Goal: Consume media (video, audio): Consume media (video, audio)

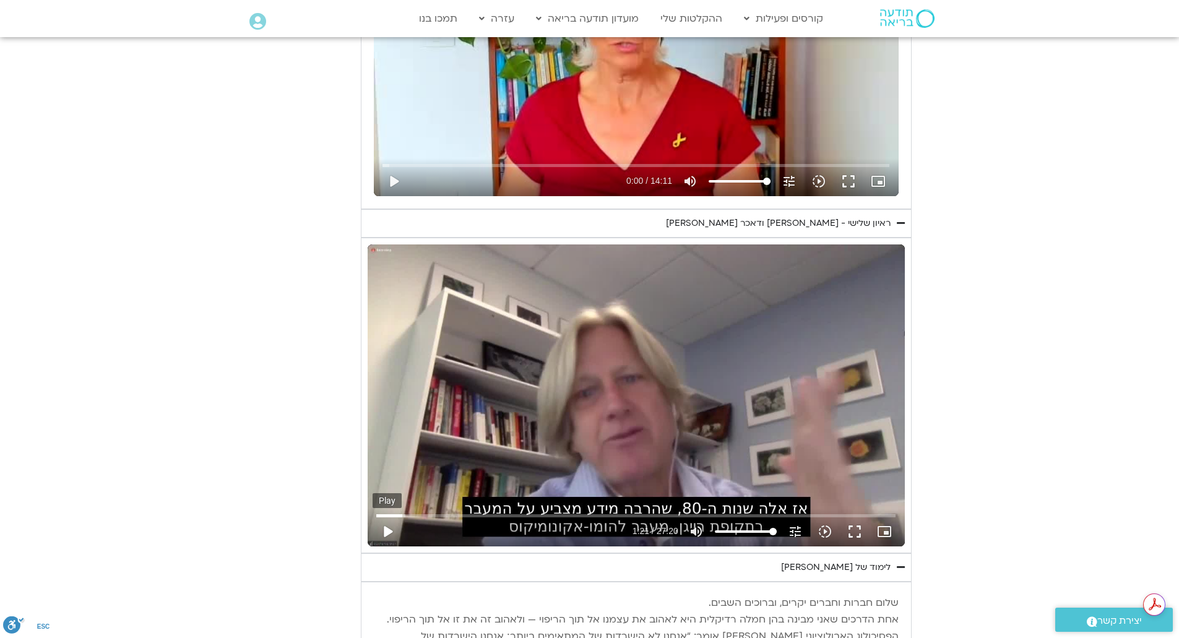
click at [389, 517] on button "play_arrow" at bounding box center [387, 532] width 30 height 30
click at [379, 512] on input "Seek" at bounding box center [635, 515] width 519 height 7
click at [857, 517] on button "fullscreen" at bounding box center [855, 532] width 30 height 30
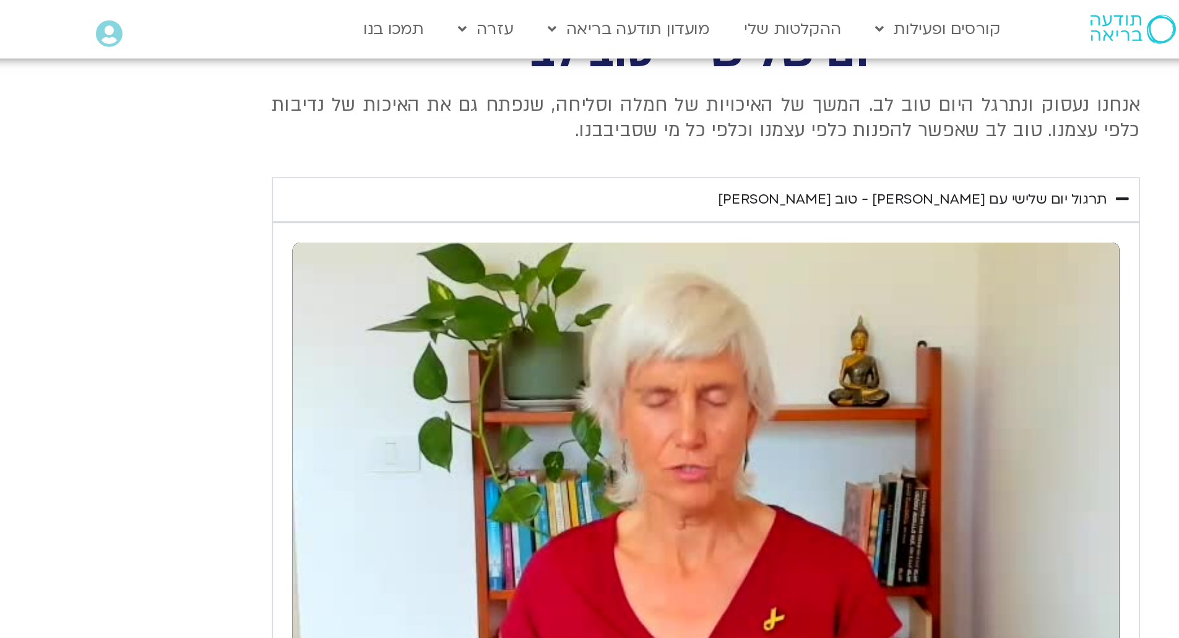
scroll to position [2839, 0]
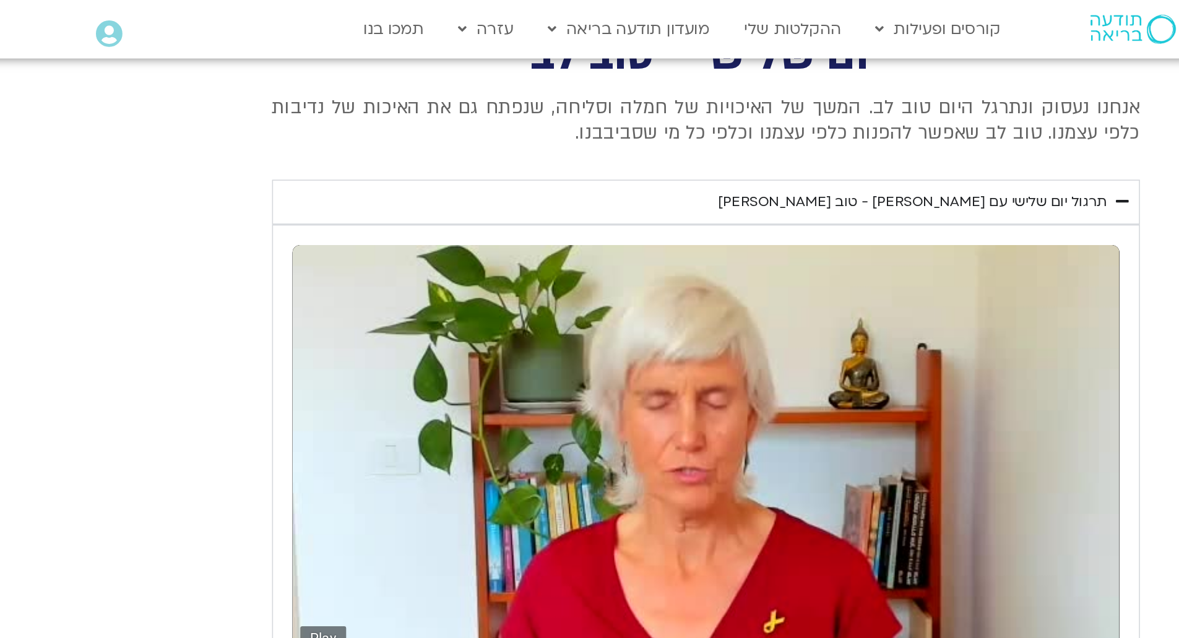
click at [393, 421] on button "play_arrow" at bounding box center [394, 436] width 30 height 30
type input "1640.5"
type input "0.02"
type input "1640.5"
type input "0.109215"
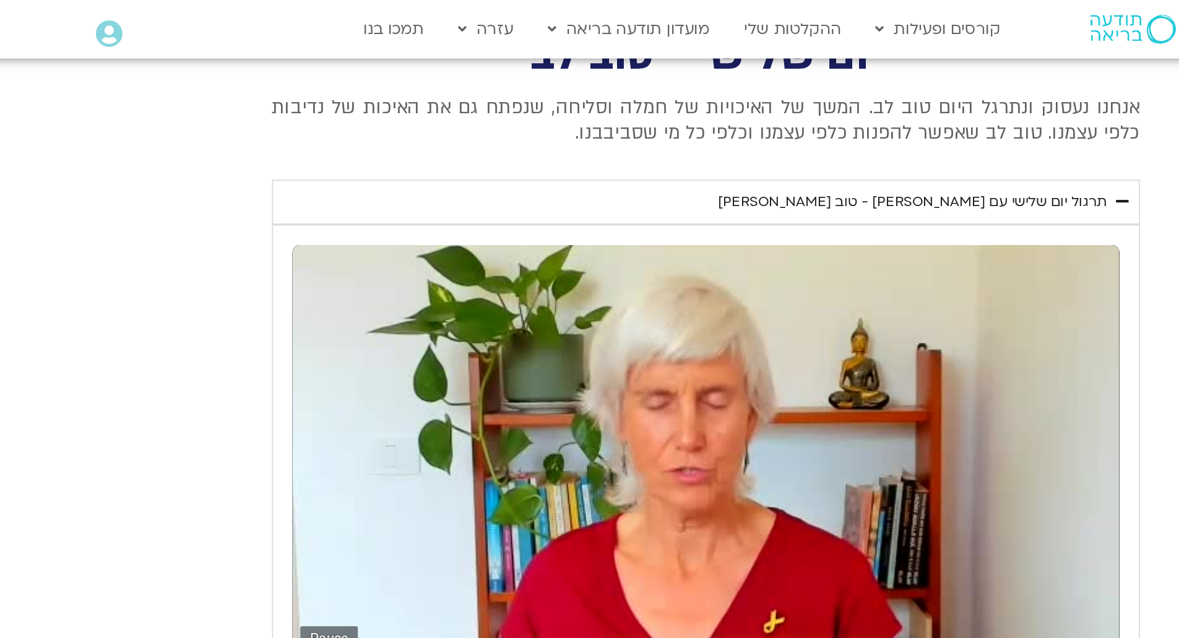
type input "1640.5"
type input "0.238396"
type input "1640.5"
type input "0.373552"
type input "1640.5"
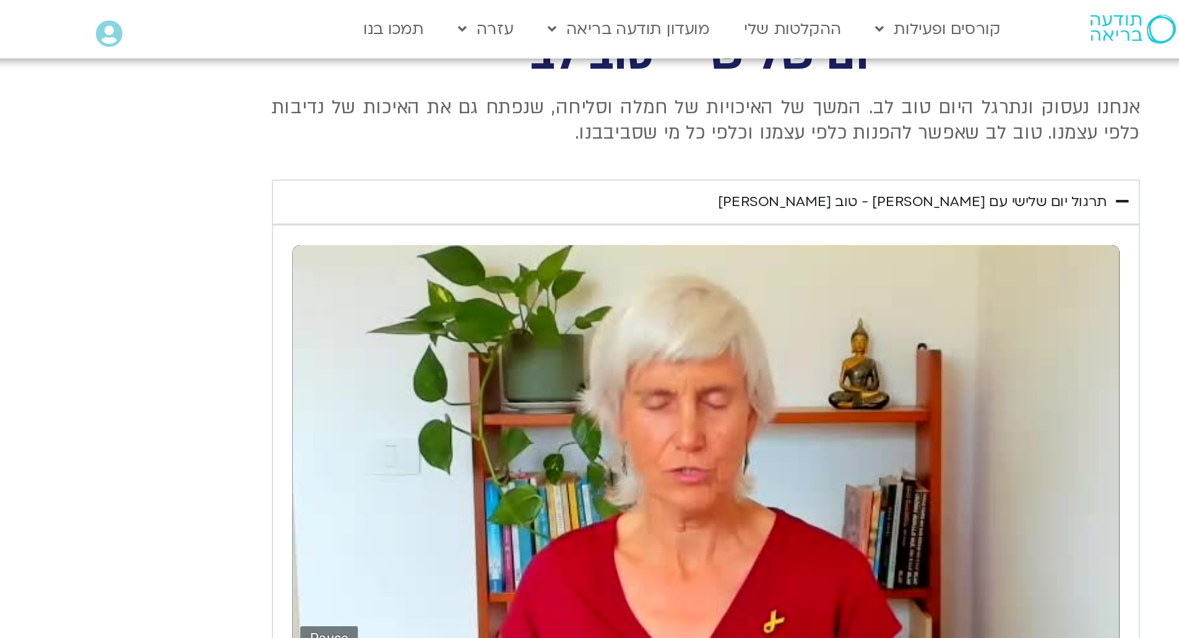
type input "0.51185"
type input "1640.5"
type input "0.643837"
type input "1640.5"
type input "0.773853"
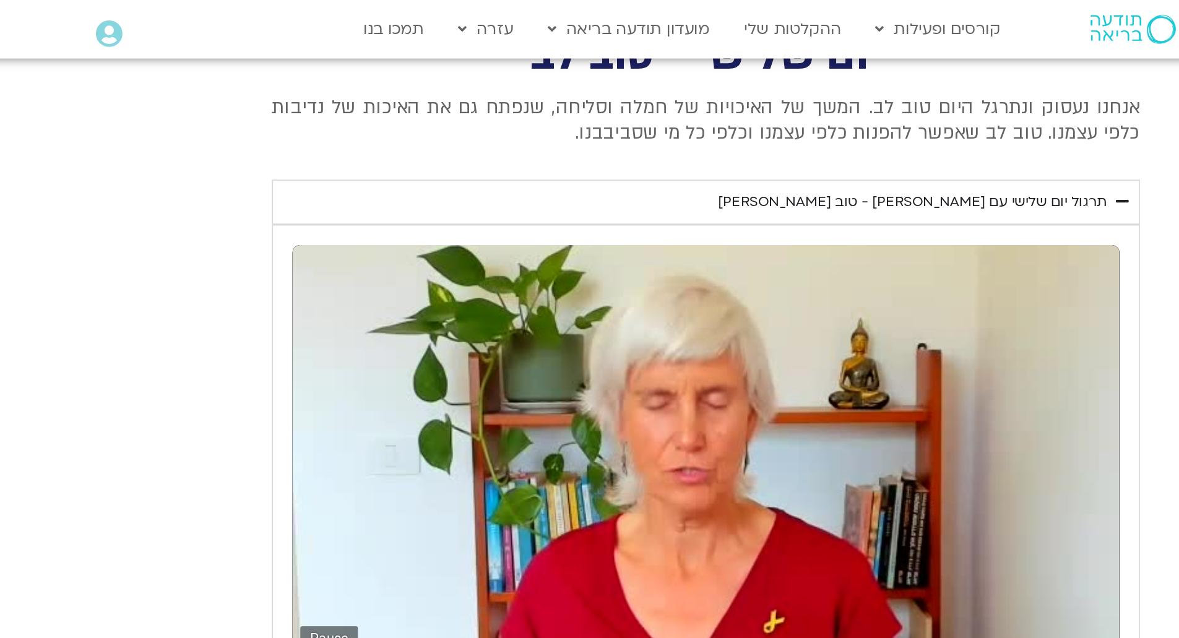
type input "1640.5"
type input "0.904523"
type input "1640.5"
type input "1.037247"
type input "1640.5"
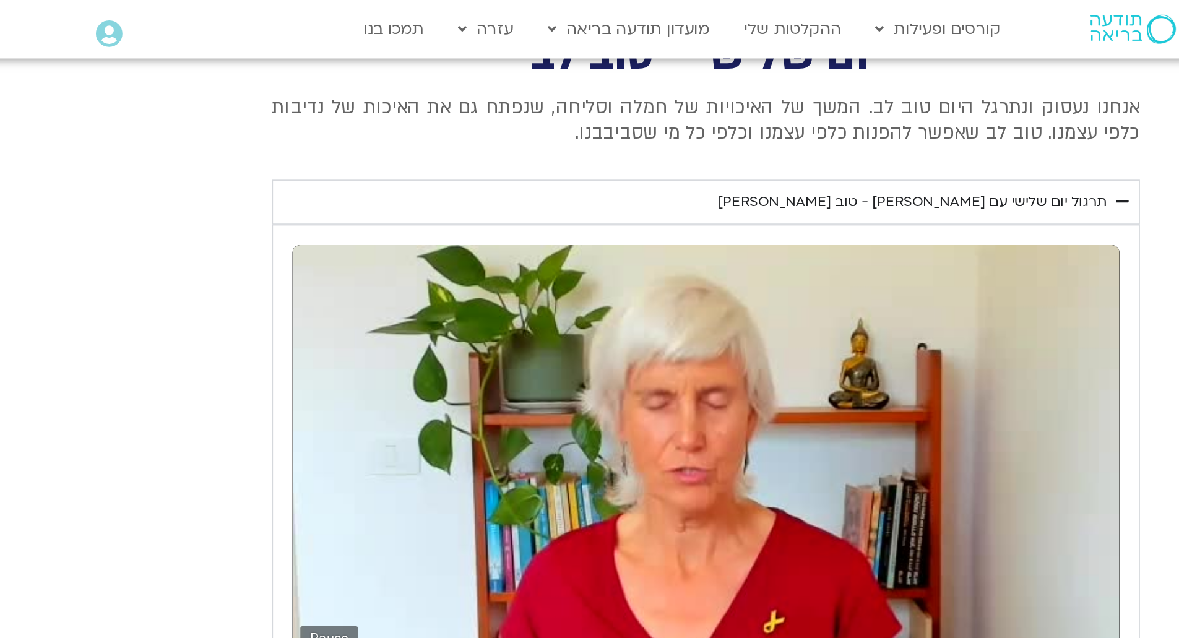
type input "1.173353"
type input "1640.5"
type input "1.305849"
type input "1640.5"
type input "1.439401"
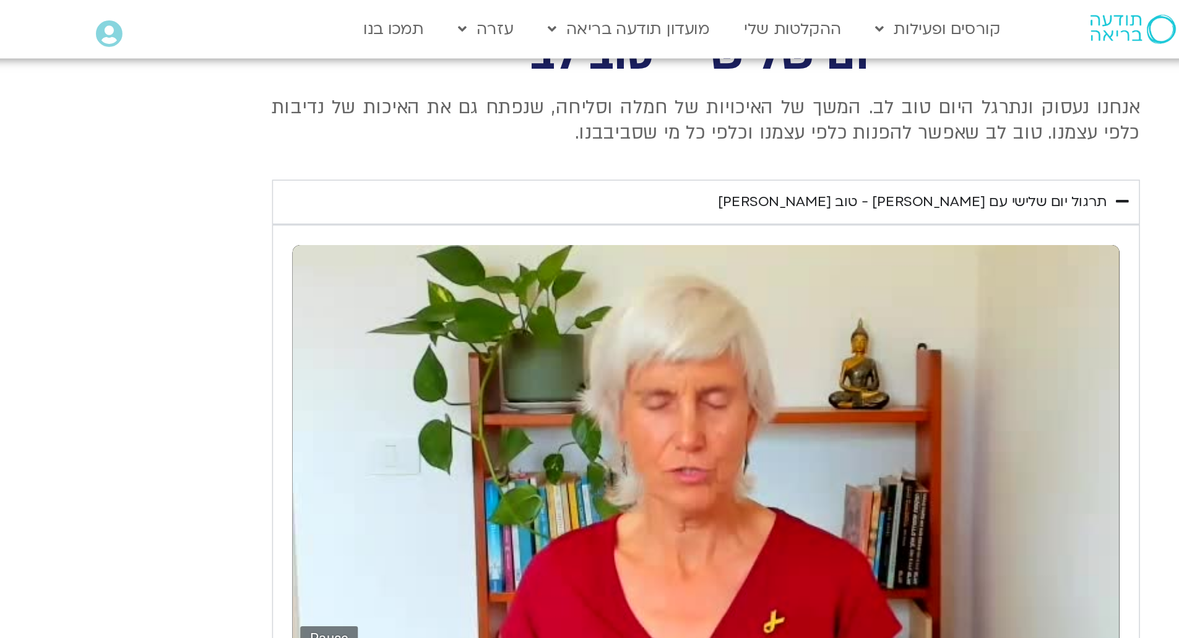
type input "1640.5"
type input "1.571555"
type input "1640.5"
type input "1.709729"
type input "1640.5"
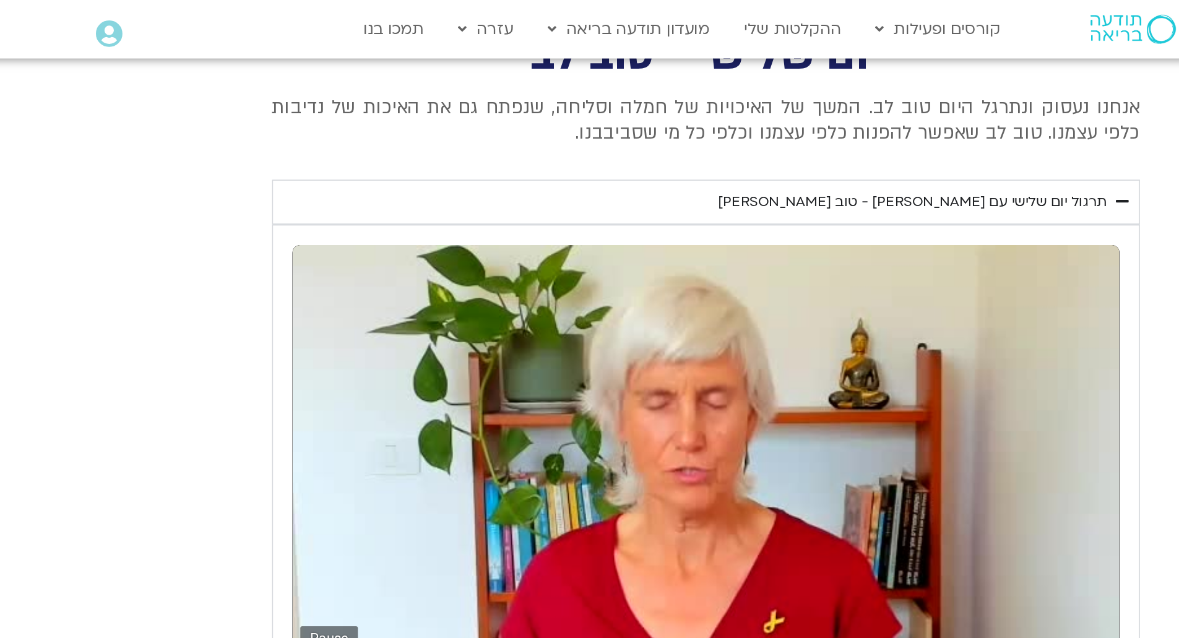
type input "1.844101"
type input "1640.5"
type input "5.043901"
type input "1640.5"
type input "842.040206"
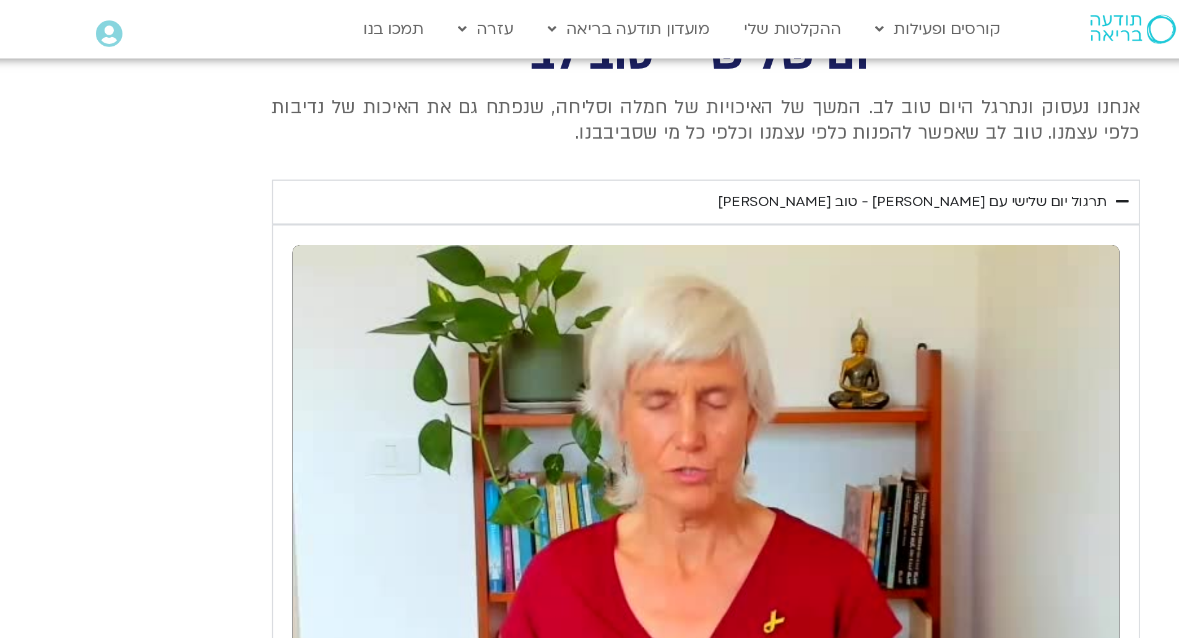
type input "1640.5"
type input "842.184875"
type input "1640.5"
type input "842.251772"
type input "1640.5"
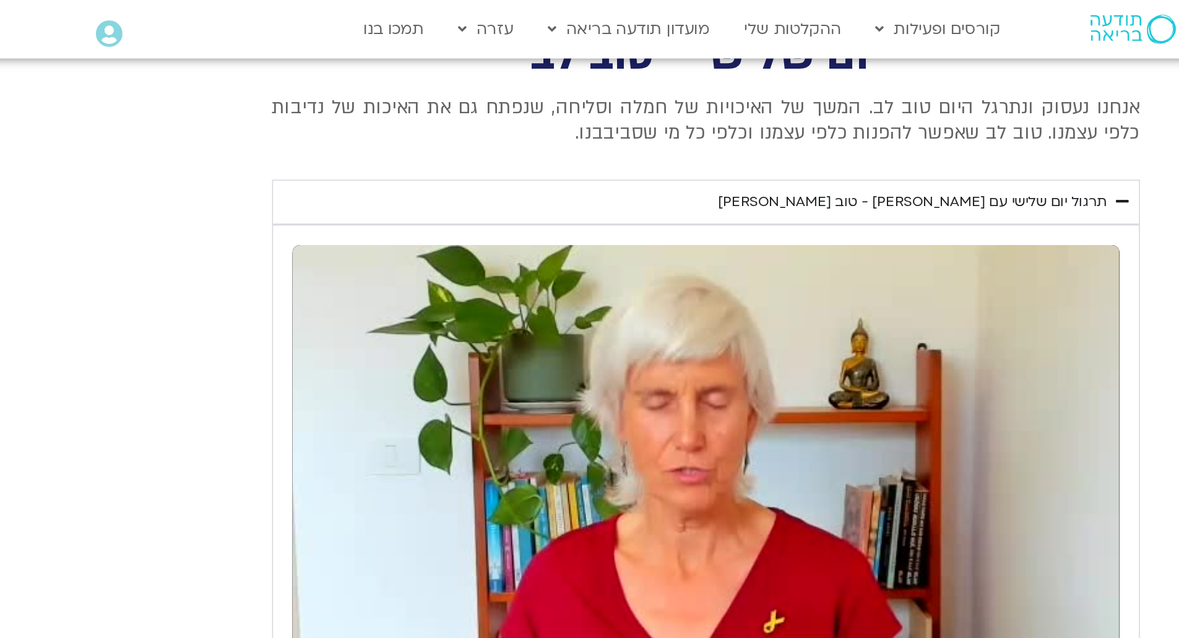
type input "842.841906"
type input "1640.5"
type input "842.97226"
type input "1640.5"
type input "843.100037"
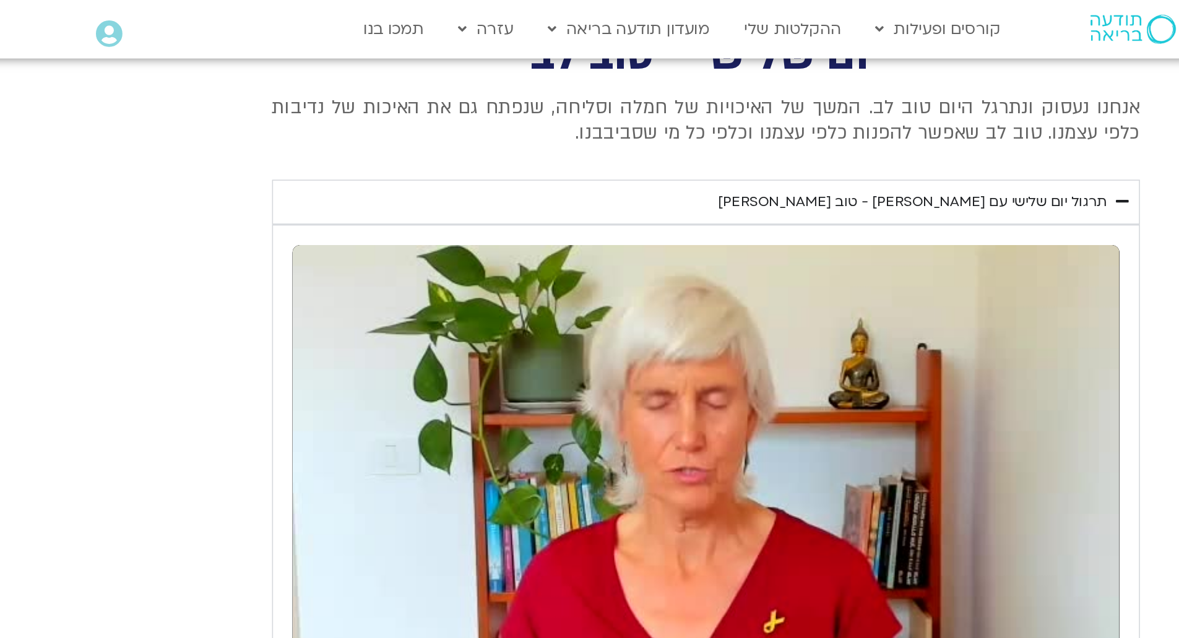
type input "1640.5"
type input "843.230853"
type input "1640.5"
type input "843.36457"
type input "1640.5"
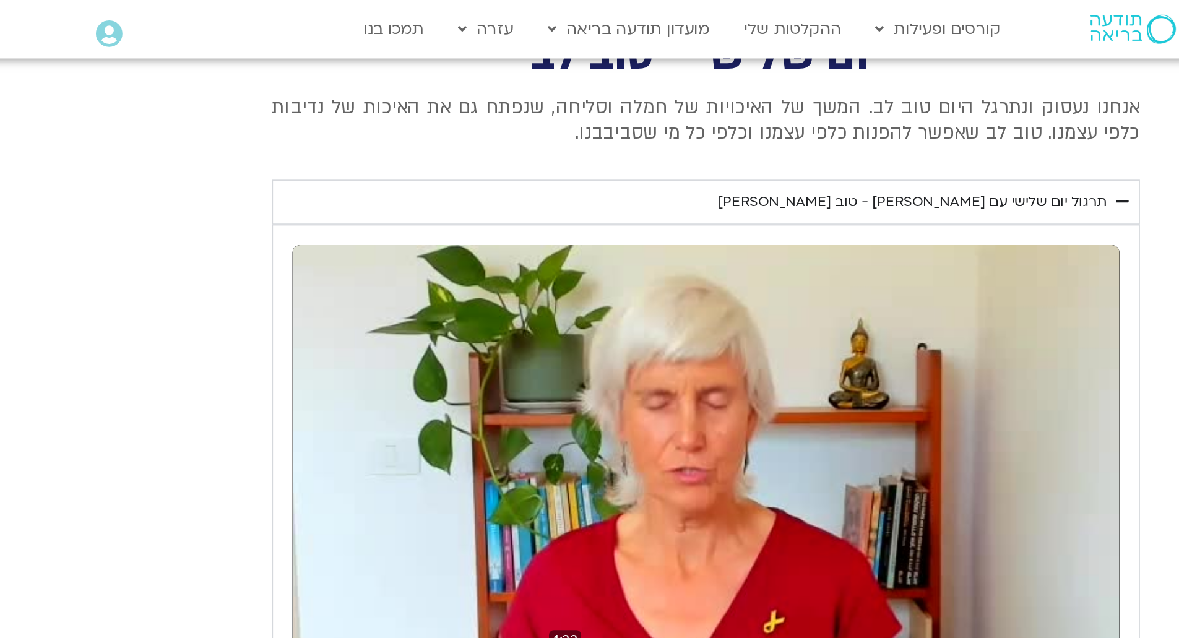
type input "843.497364"
type input "1640.5"
type input "843.63105"
type input "1640.5"
type input "843.761639"
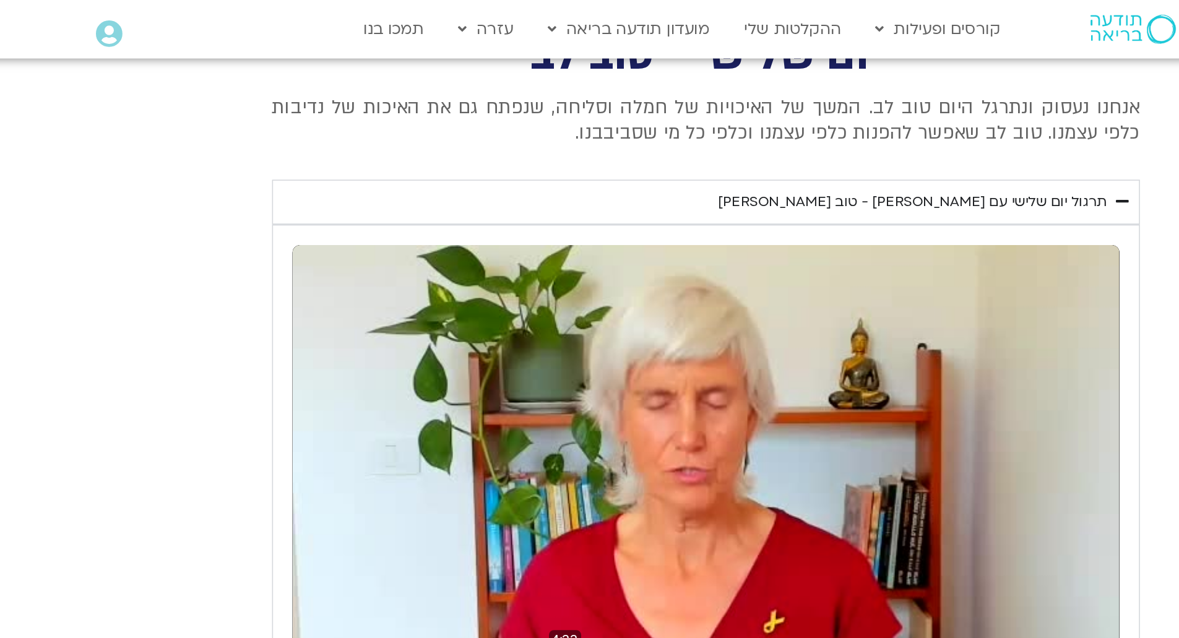
type input "1640.5"
type input "843.896881"
type input "1640.5"
type input "844.027726"
type input "1640.5"
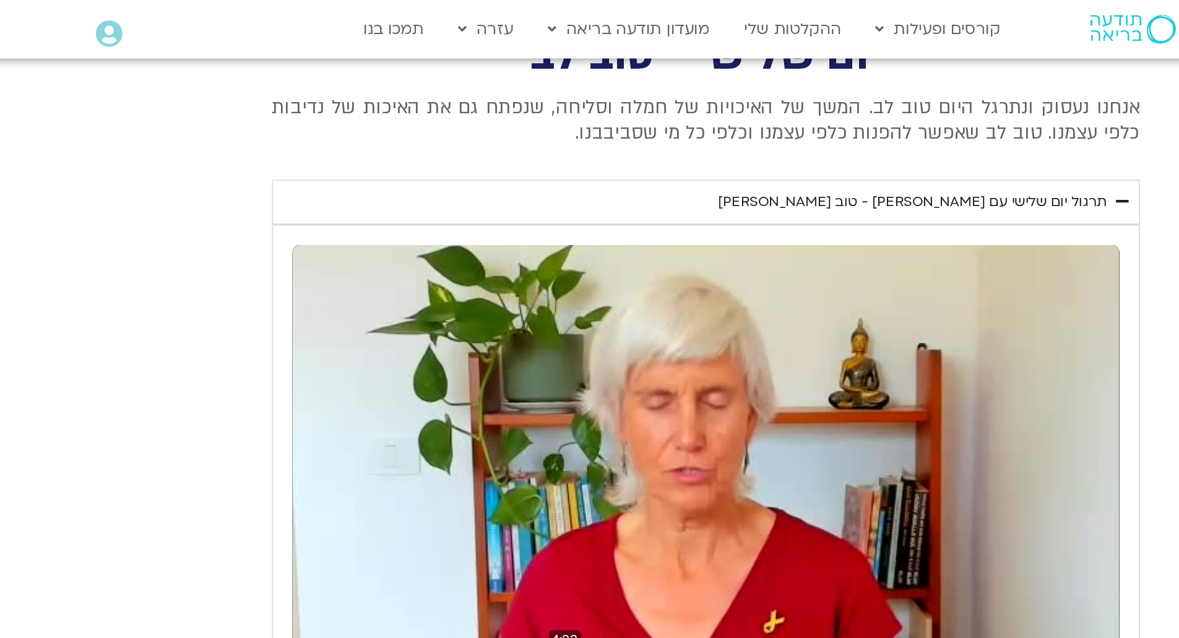
type input "844.15582"
type input "1640.5"
type input "844.287641"
type input "1640.5"
type input "844.41795"
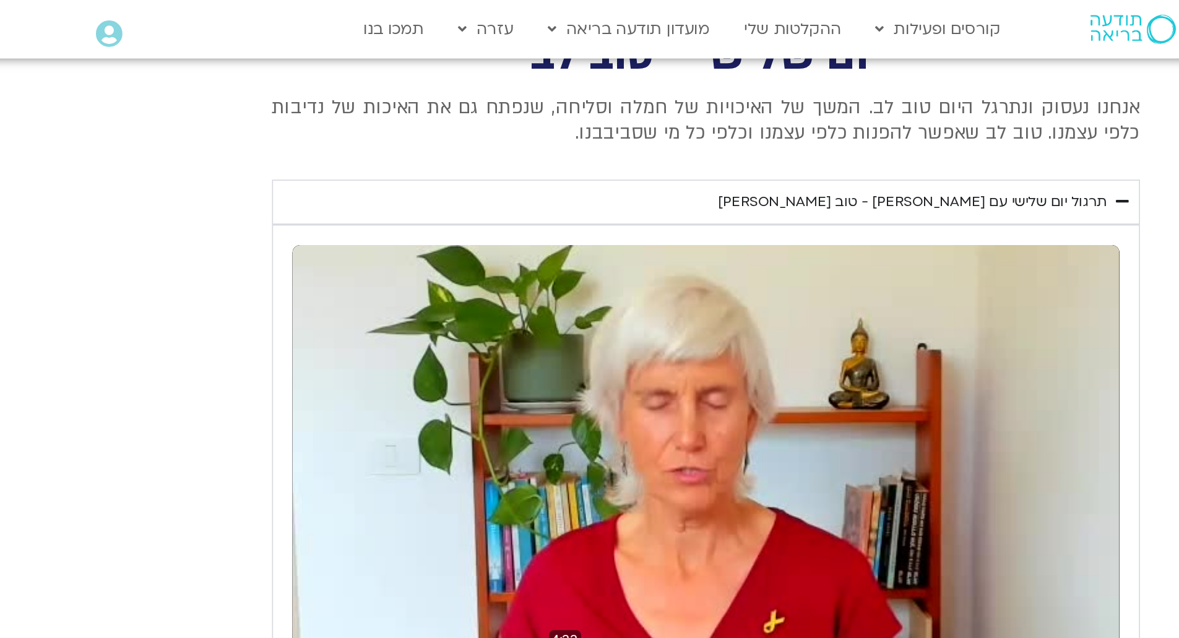
type input "1640.5"
type input "844.550569"
type input "1640.5"
type input "844.679908"
type input "1640.5"
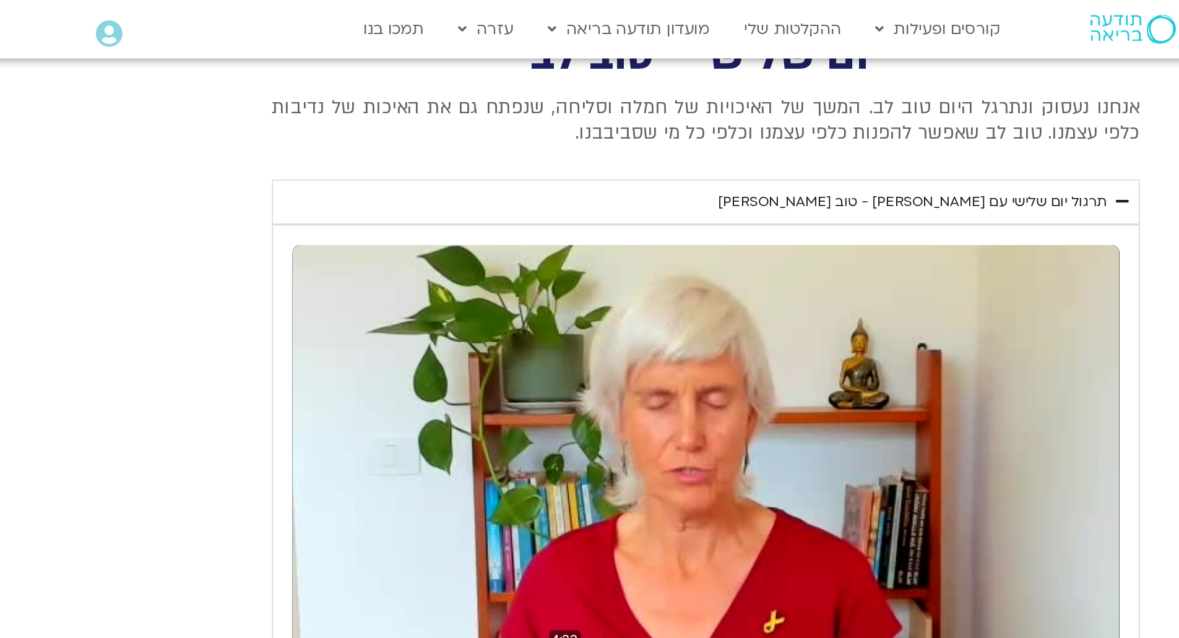
type input "844.810693"
type input "1640.5"
type input "844.946482"
type input "1640.5"
type input "845.081615"
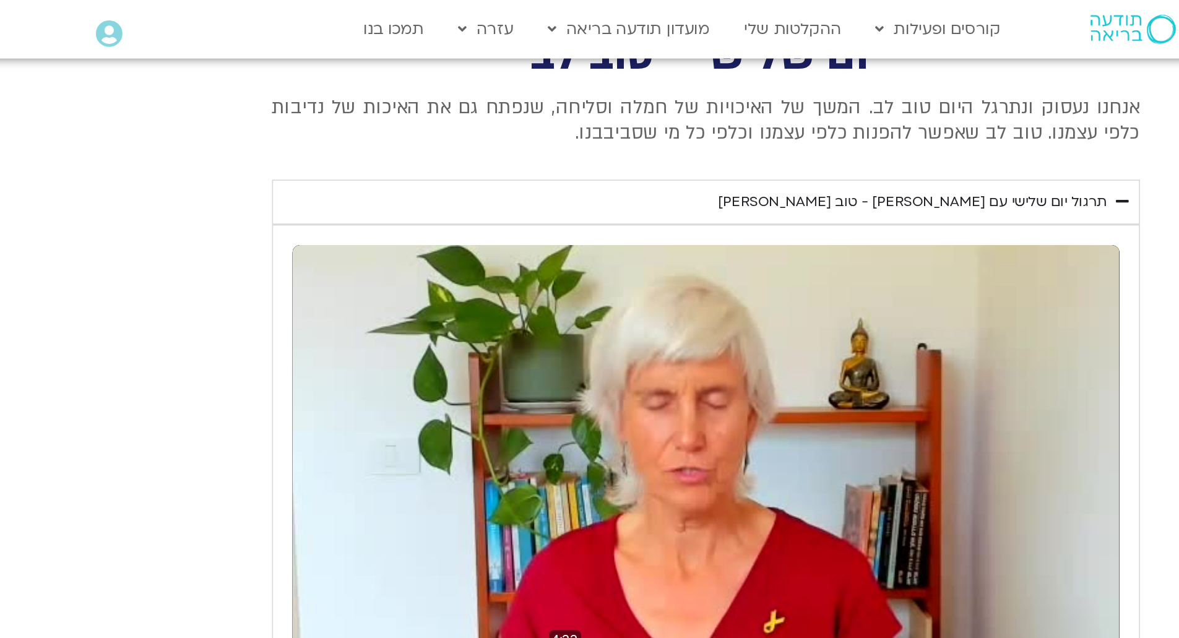
type input "1640.5"
type input "845.211332"
type input "1640.5"
type input "845.345025"
type input "1640.5"
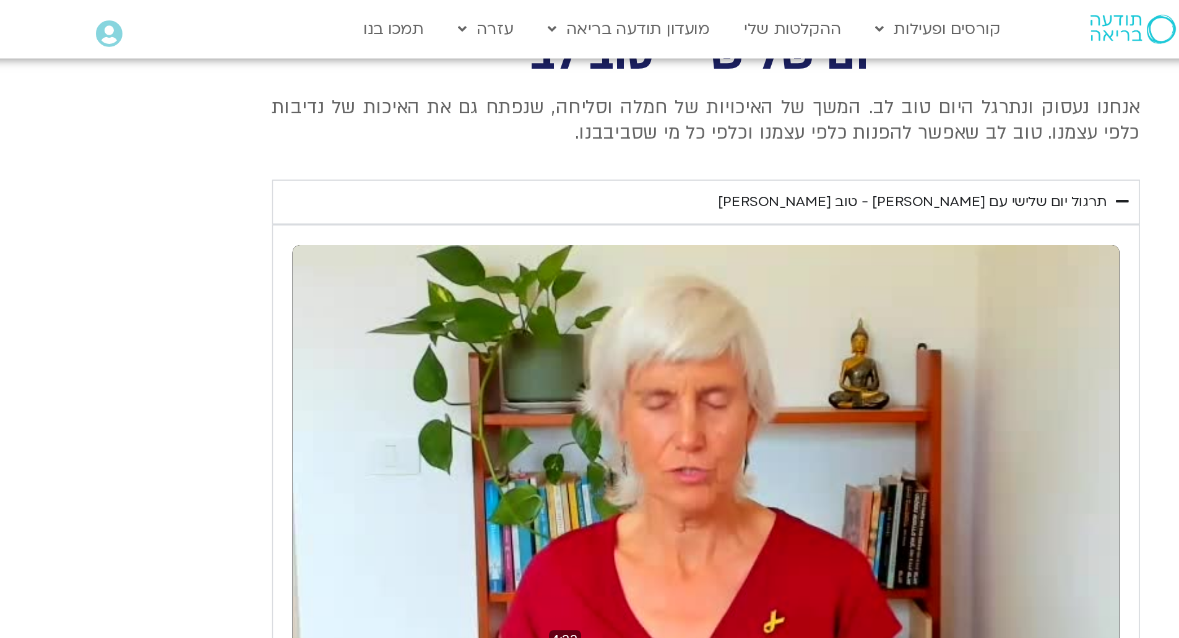
type input "845.482149"
type input "1640.5"
type input "845.612755"
type input "1640.5"
type input "845.745962"
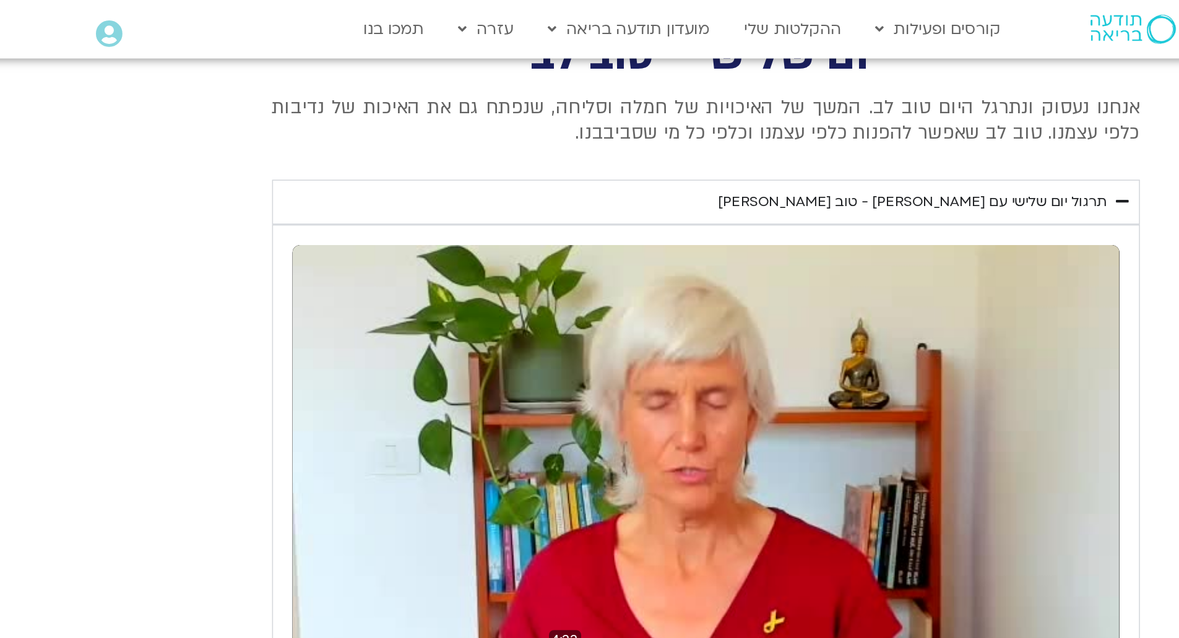
type input "1640.5"
type input "845.882325"
type input "1640.5"
type input "846.01456"
type input "1640.5"
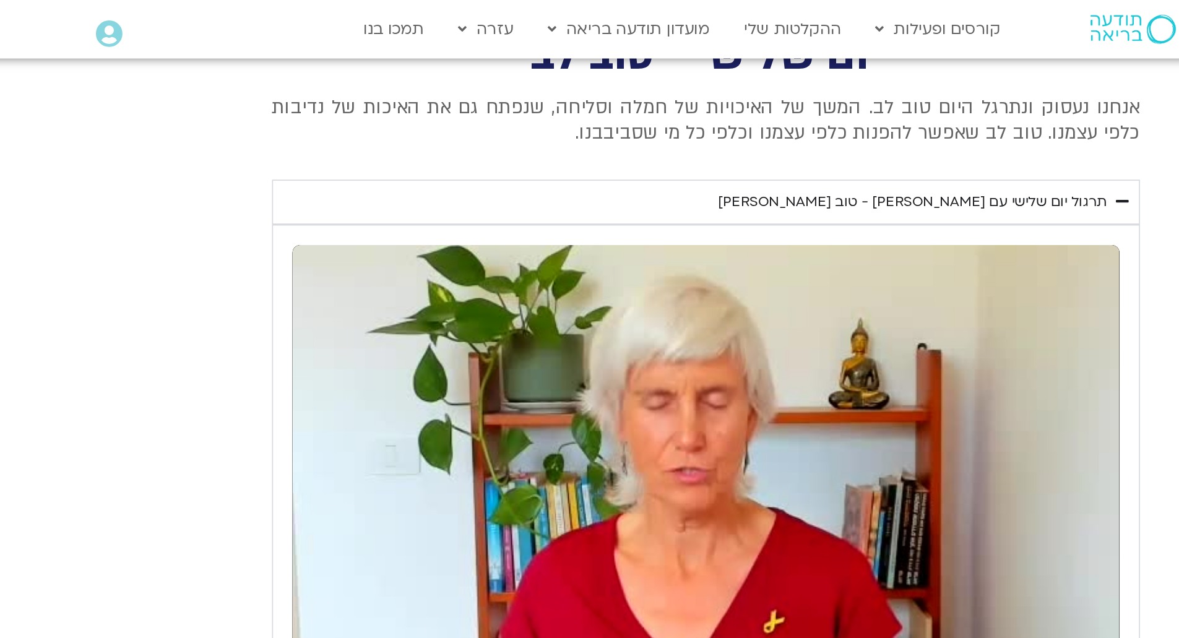
type input "848.844181"
type input "1640.5"
type input "848.978162"
type input "1640.5"
type input "849.11242"
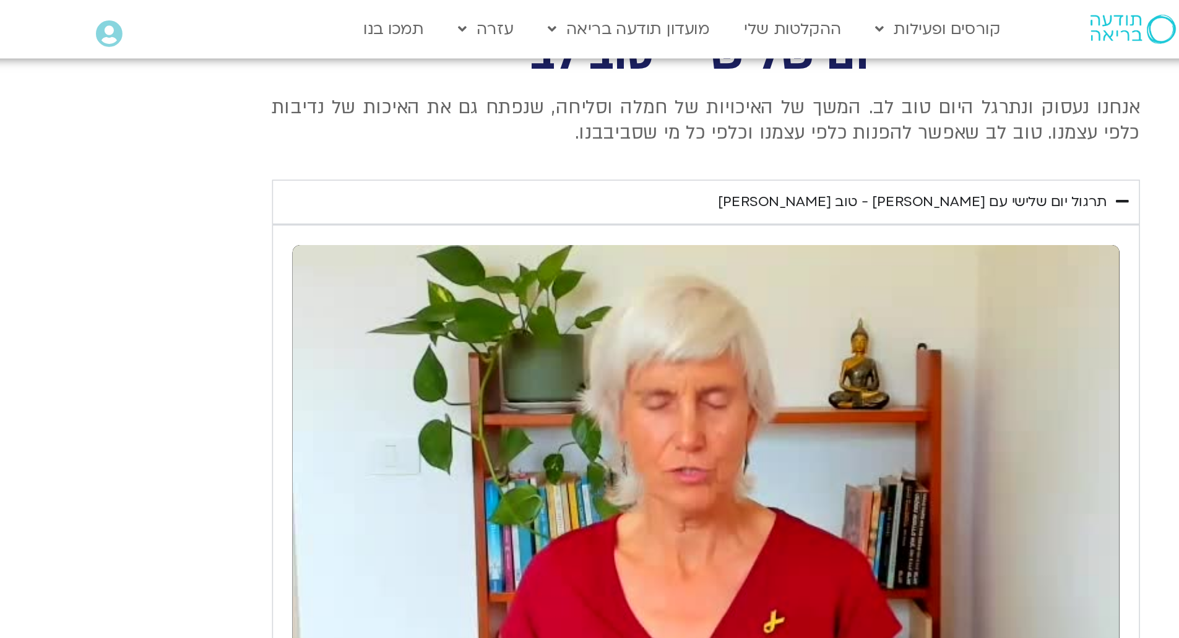
type input "1640.5"
type input "849.244483"
type input "1640.5"
type input "849.371958"
type input "1640.5"
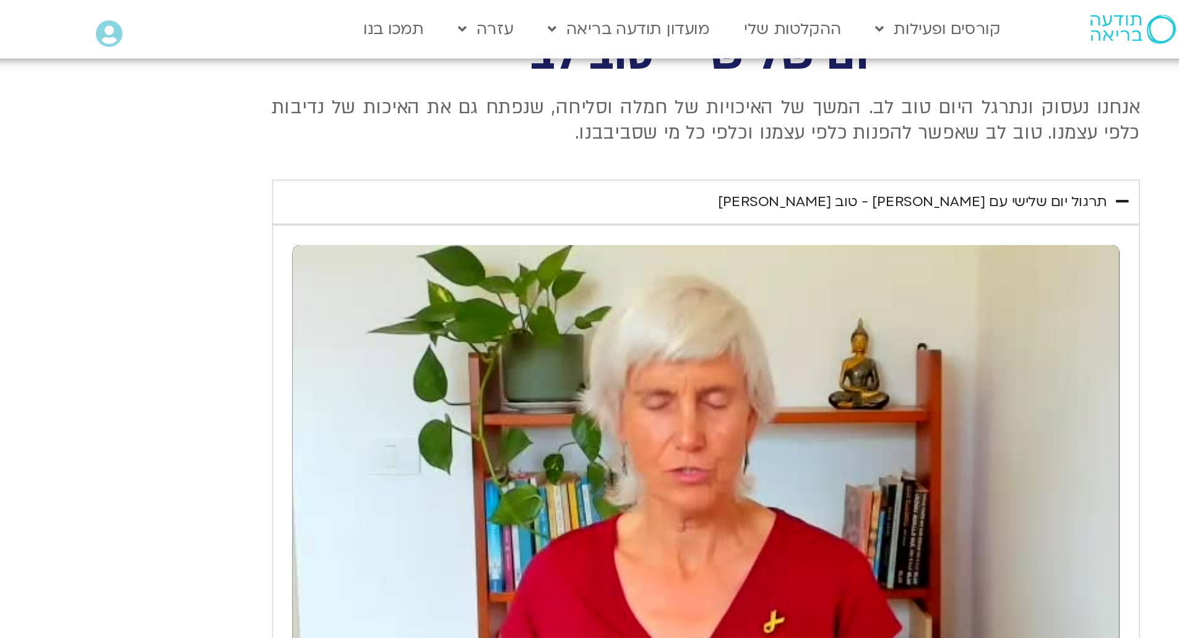
type input "849.504173"
type input "1640.5"
type input "849.637888"
type input "1640.5"
type input "849.769636"
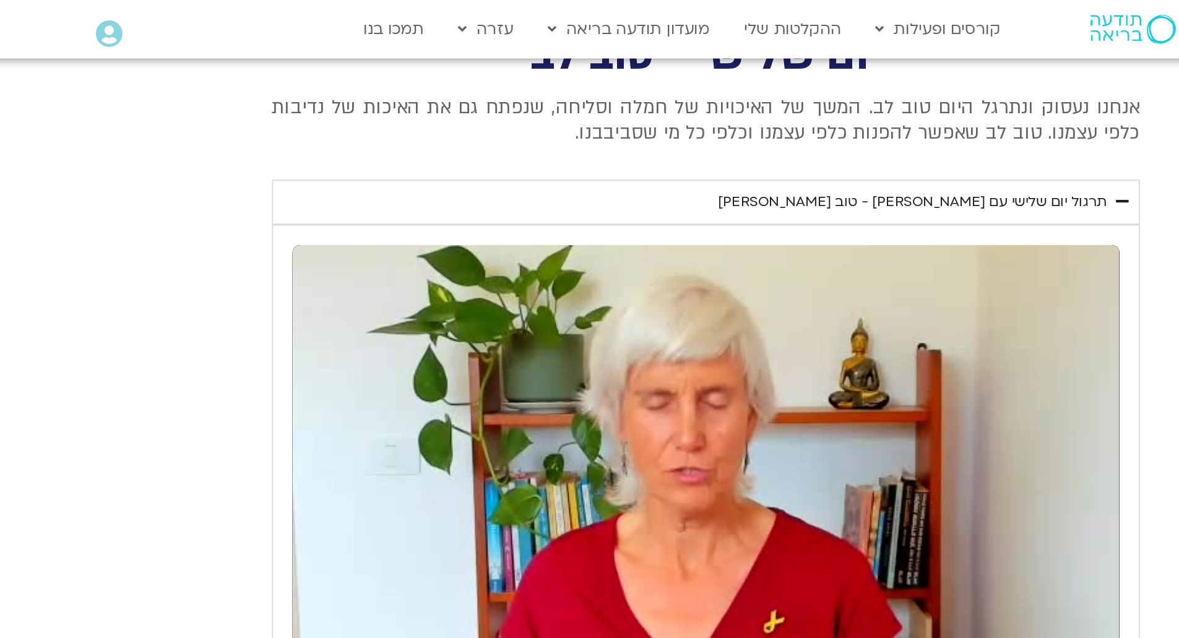
type input "1640.5"
type input "849.898671"
type input "1640.5"
type input "850.024798"
type input "1640.5"
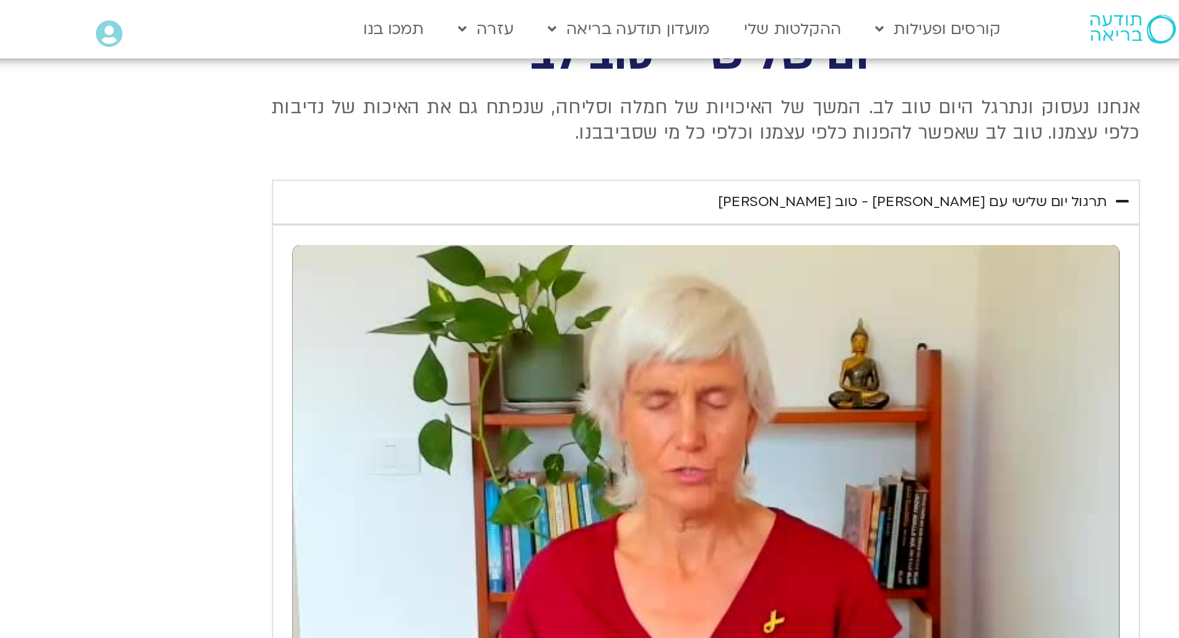
type input "850.155094"
type input "1640.5"
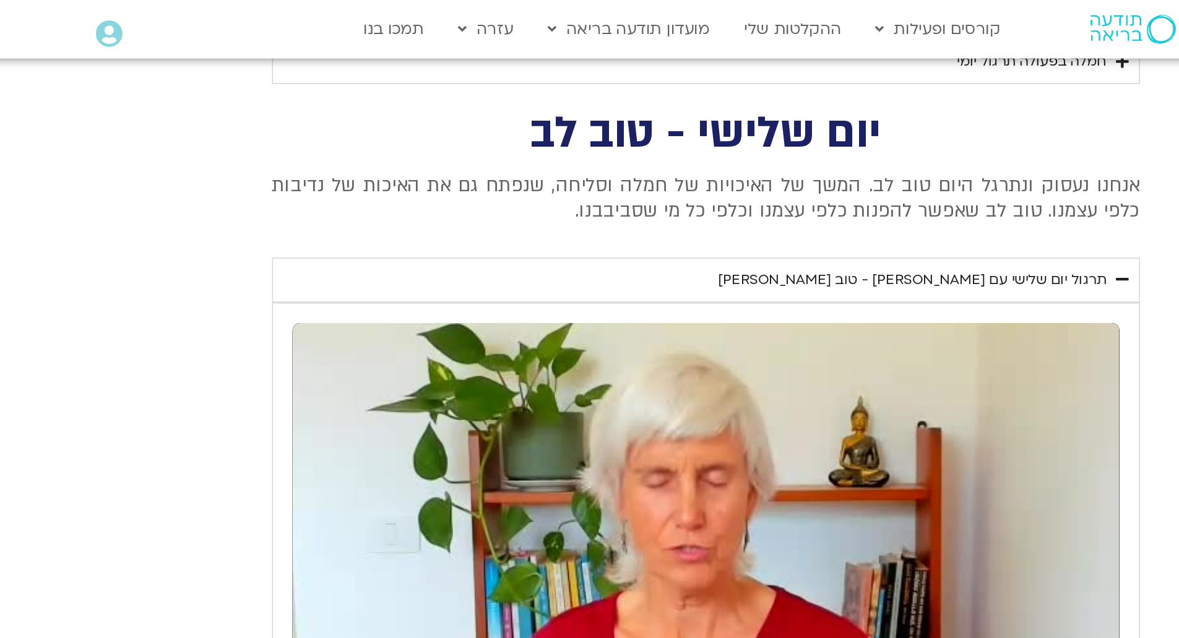
type input "850.282472"
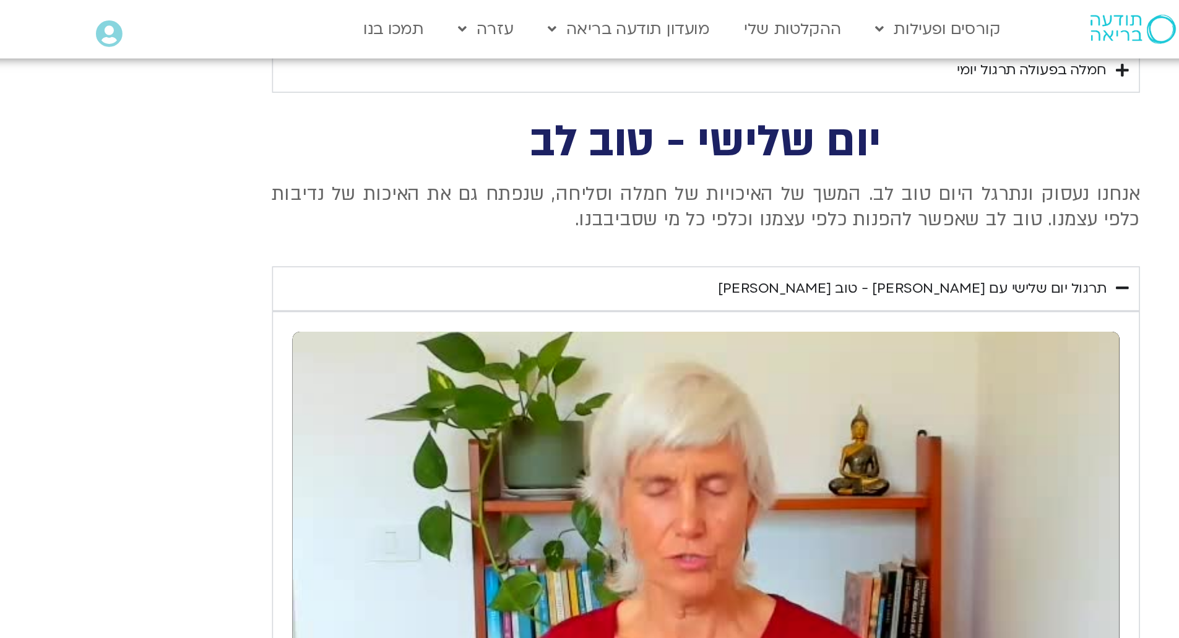
type input "1640.5"
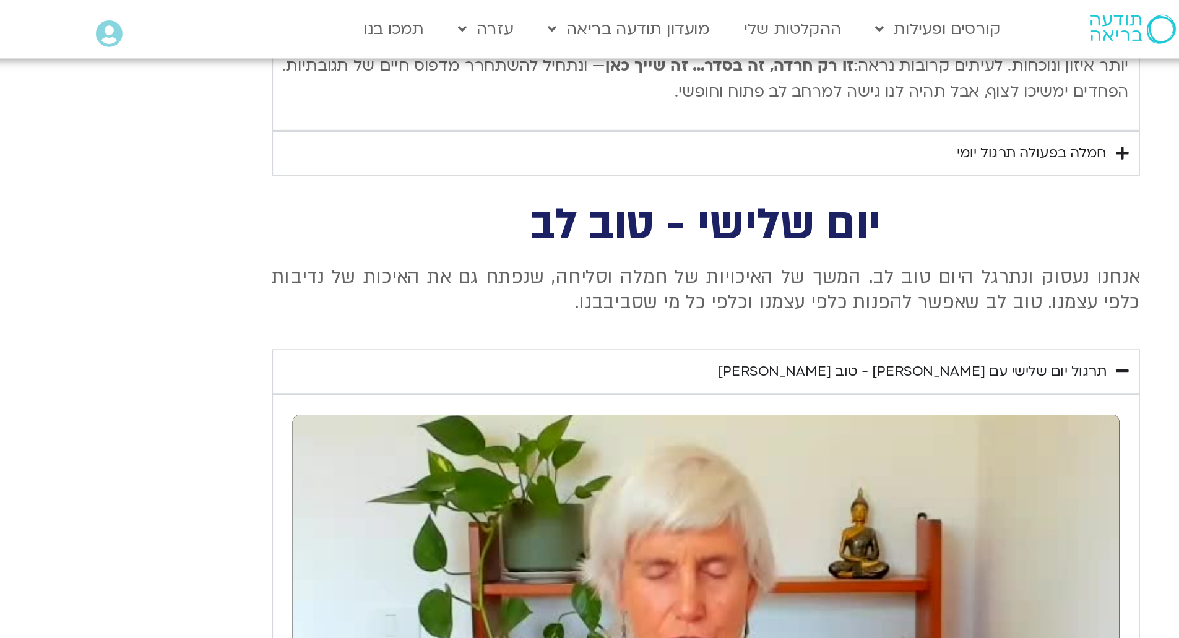
type input "850.412094"
type input "1640.5"
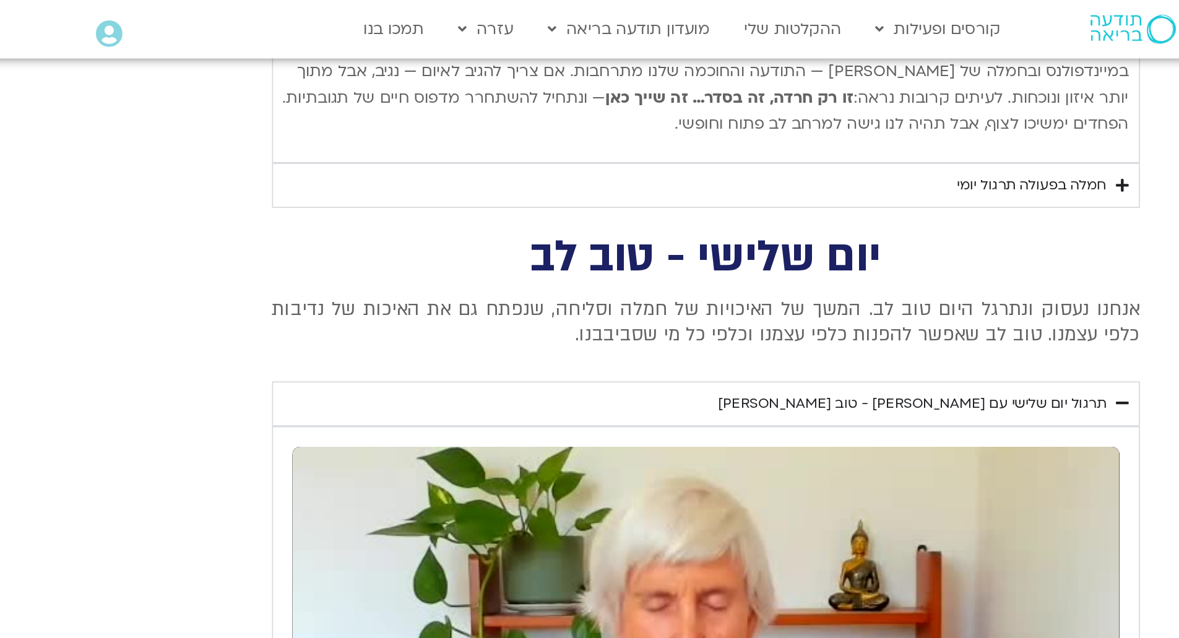
type input "850.540066"
type input "1640.5"
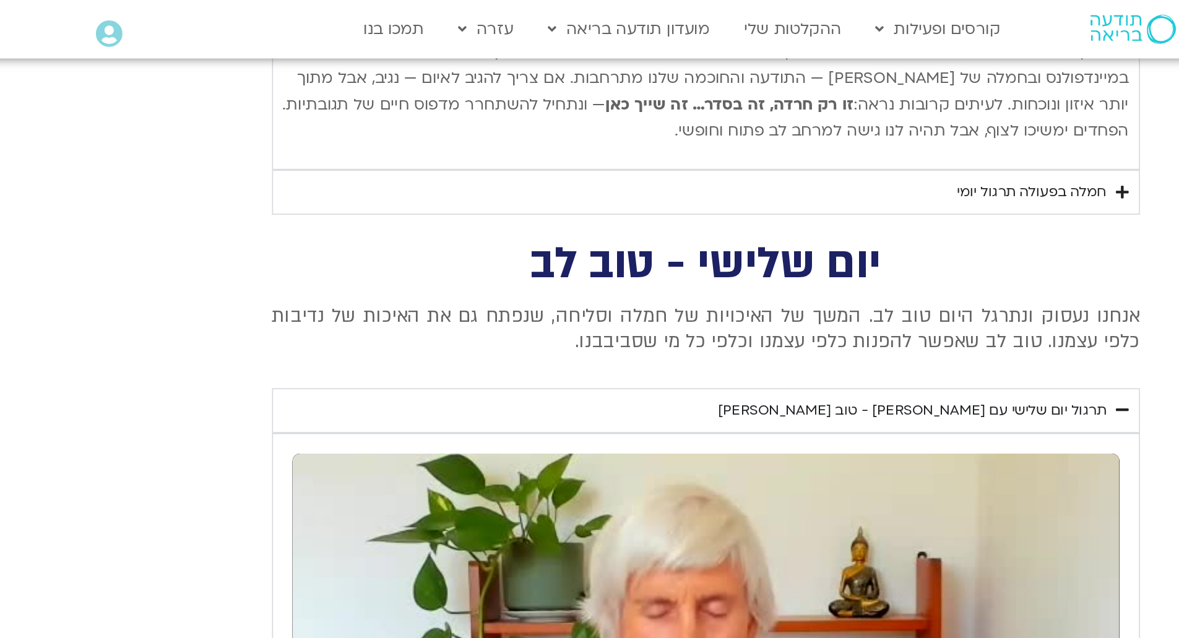
type input "850.674649"
type input "1640.5"
type input "850.803885"
type input "1640.5"
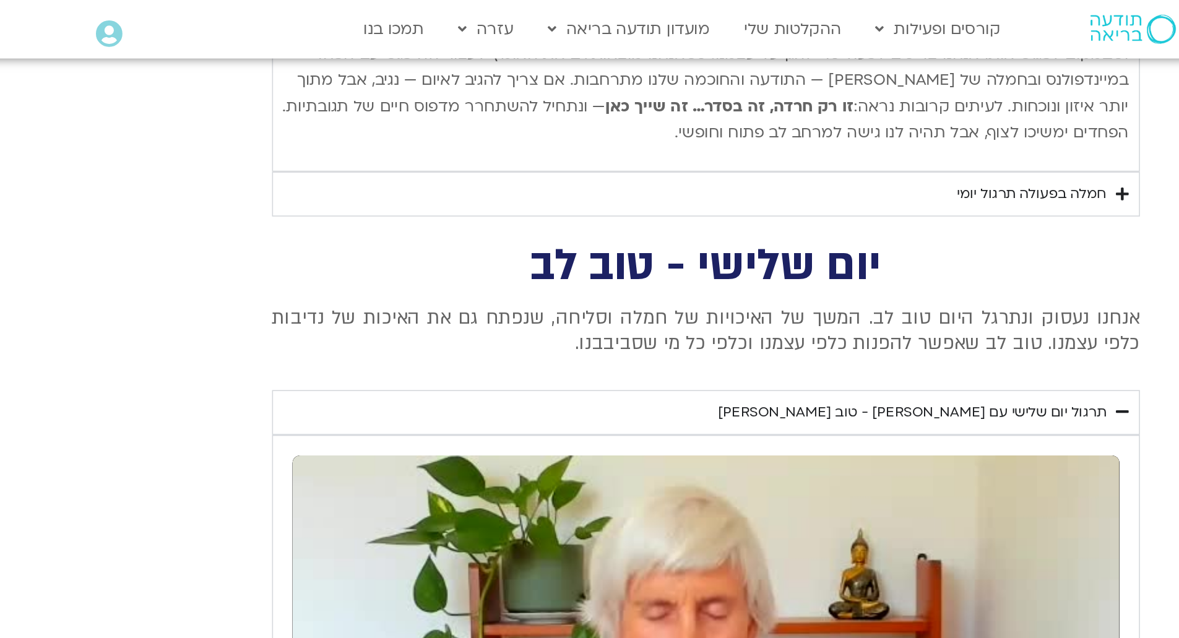
type input "850.93498"
type input "1640.5"
type input "851.072118"
type input "1640.5"
type input "851.202452"
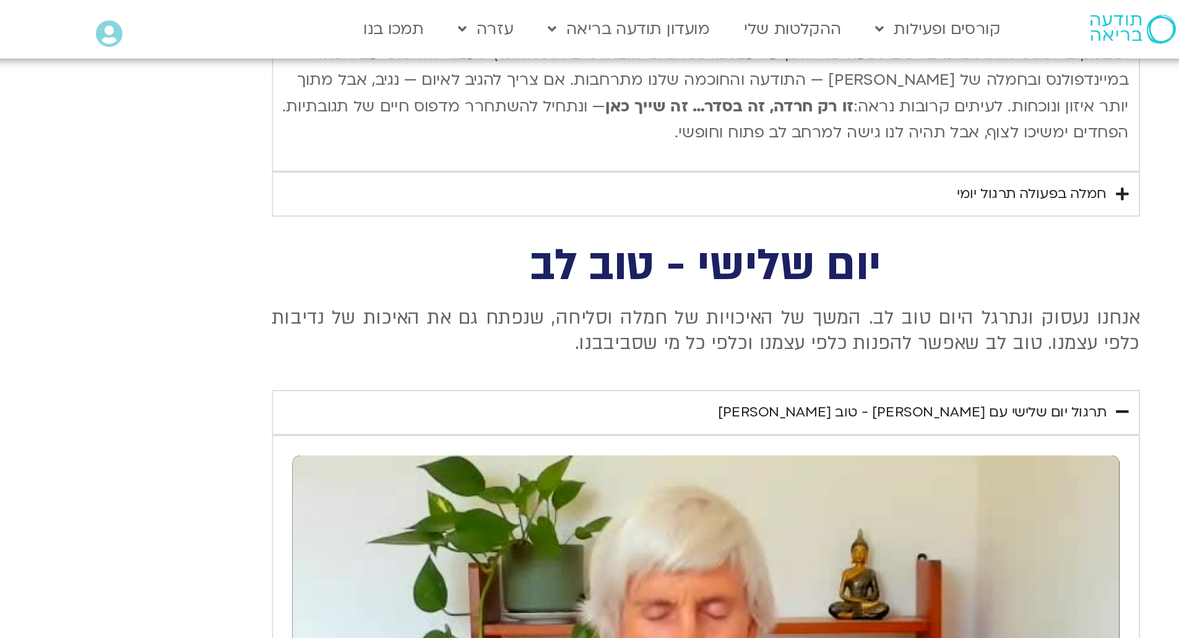
type input "1640.5"
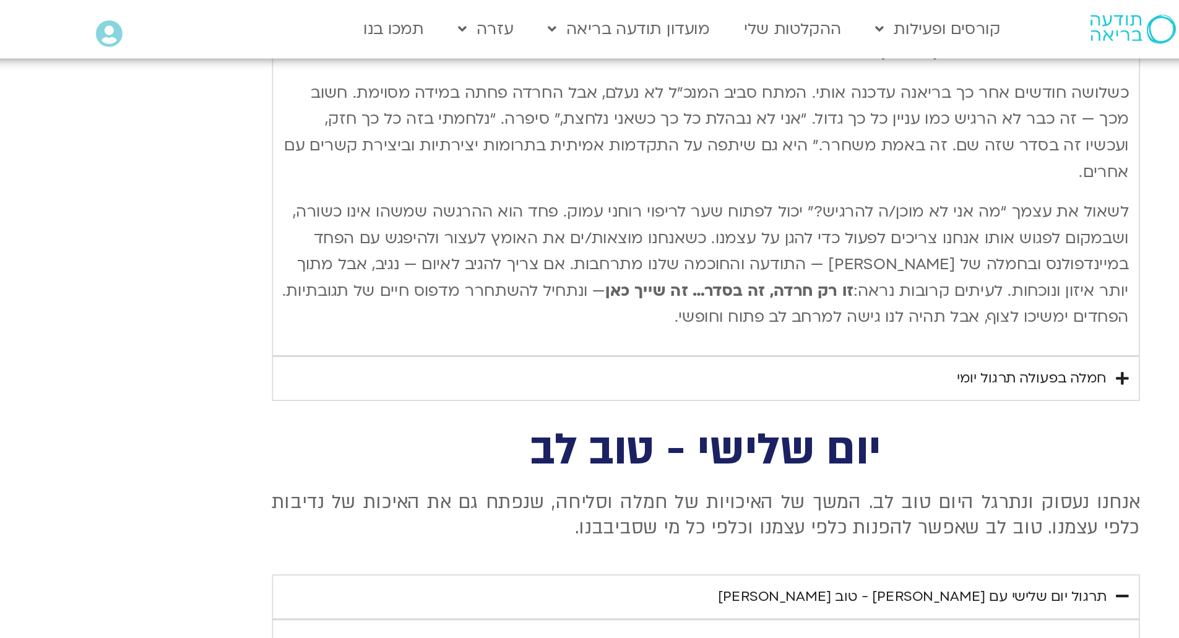
type input "851.337704"
type input "1640.5"
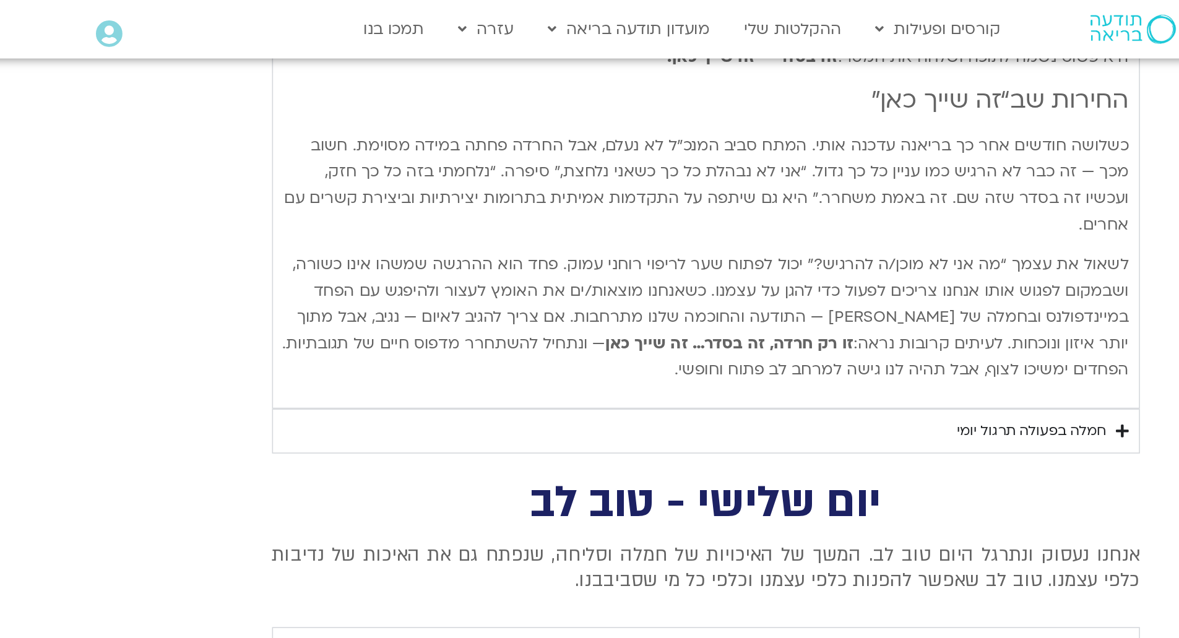
type input "851.4"
type input "1640.5"
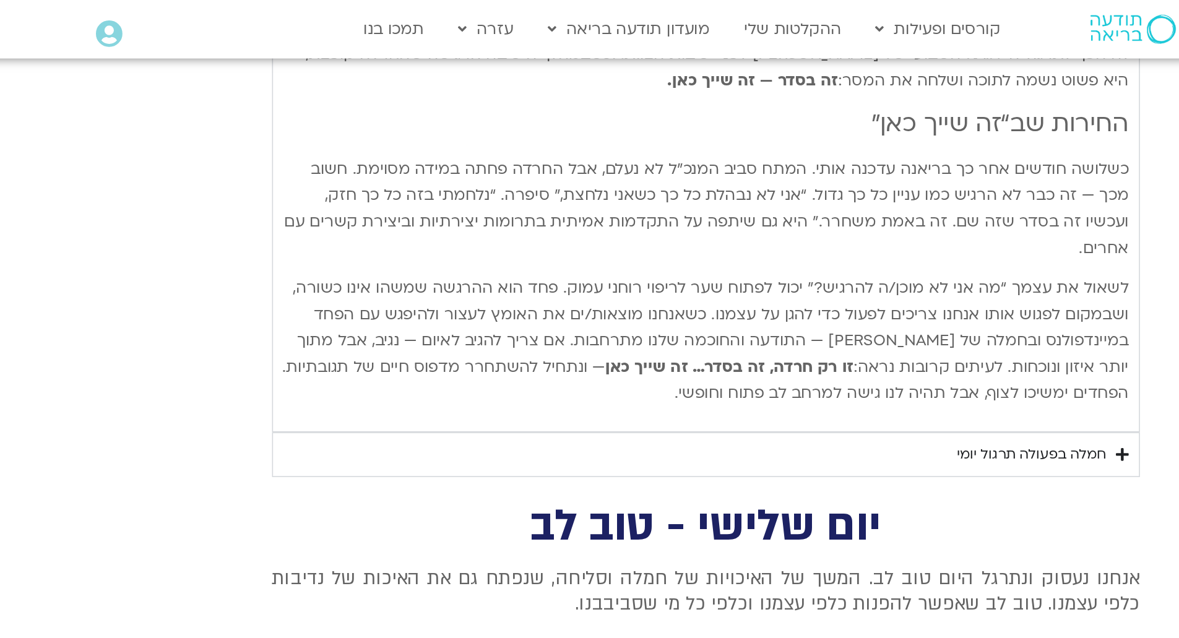
type input "851.4"
type input "1640.5"
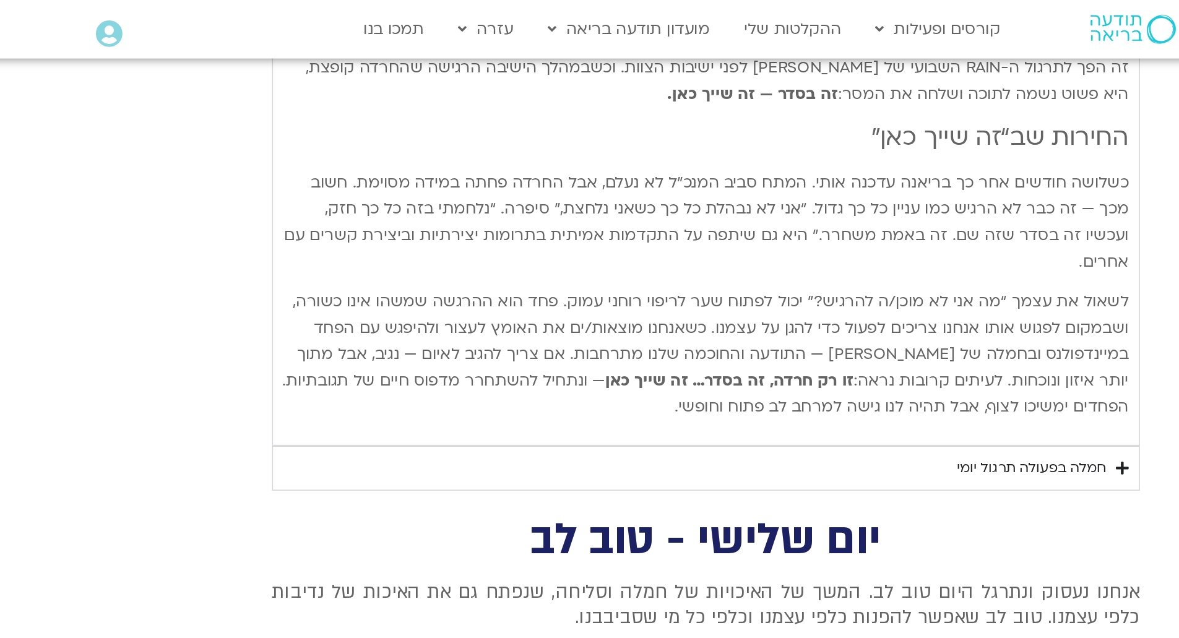
type input "851.4"
type input "1640.5"
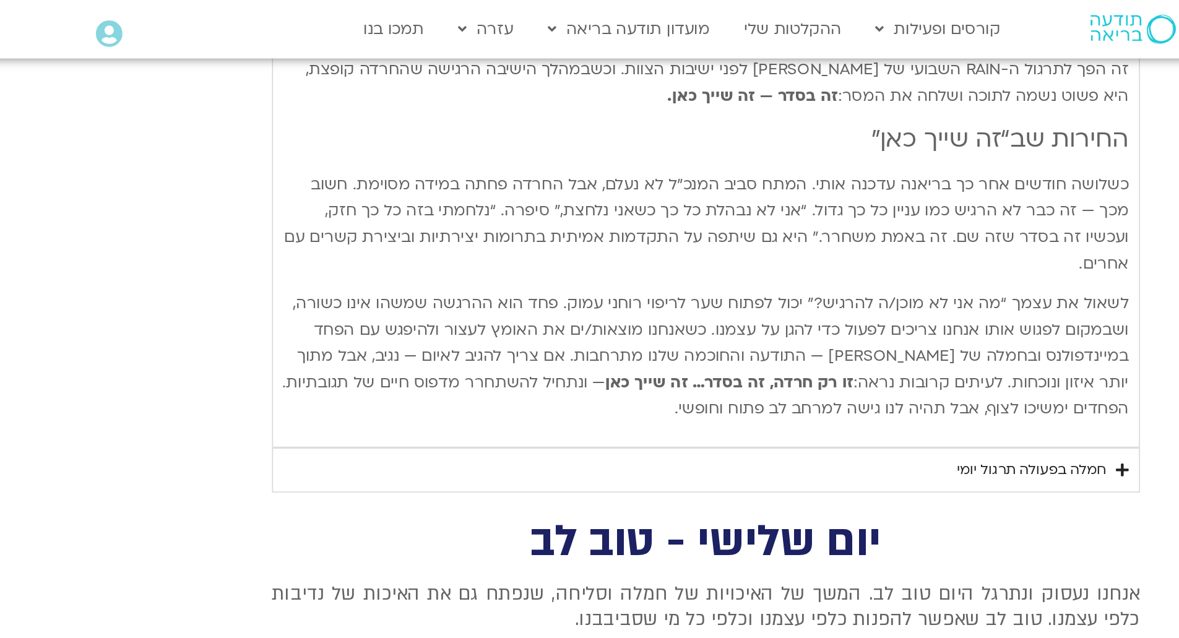
type input "851.4"
type input "1640.5"
type input "851.4"
type input "1640.5"
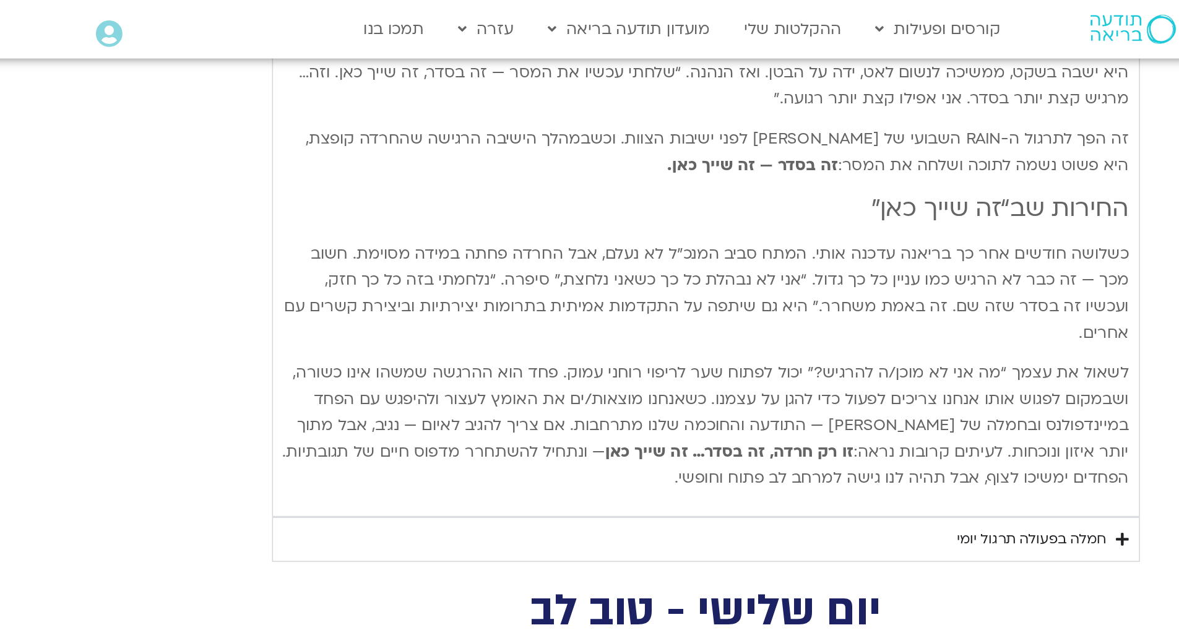
type input "851.4"
type input "1640.5"
type input "851.4"
type input "1640.5"
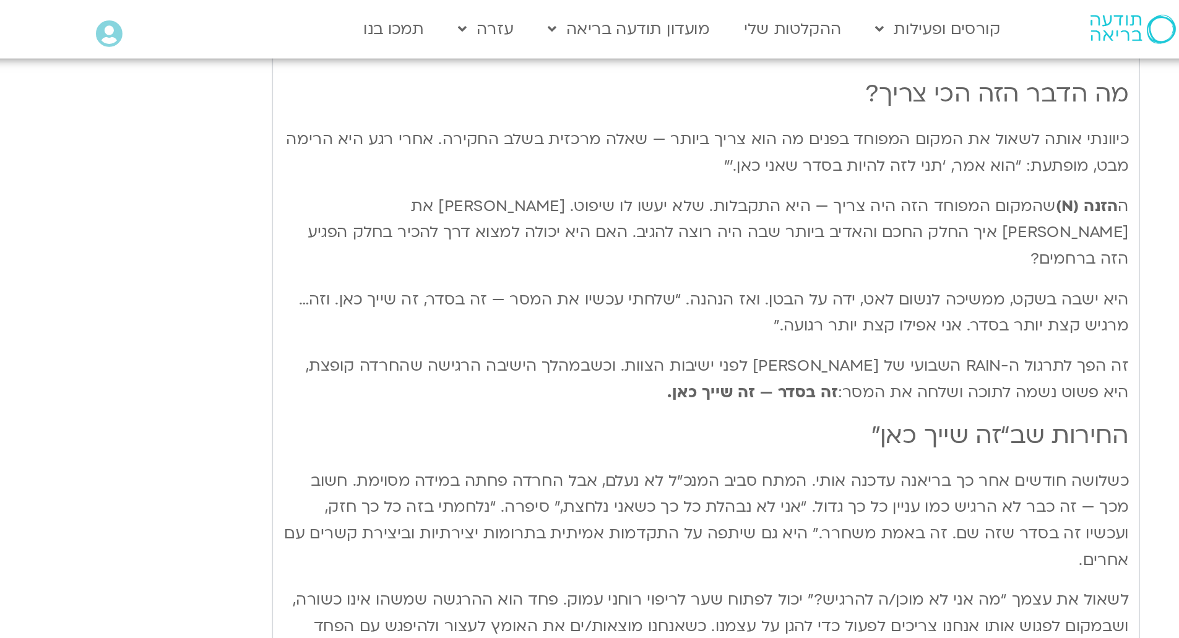
type input "851.4"
type input "1640.5"
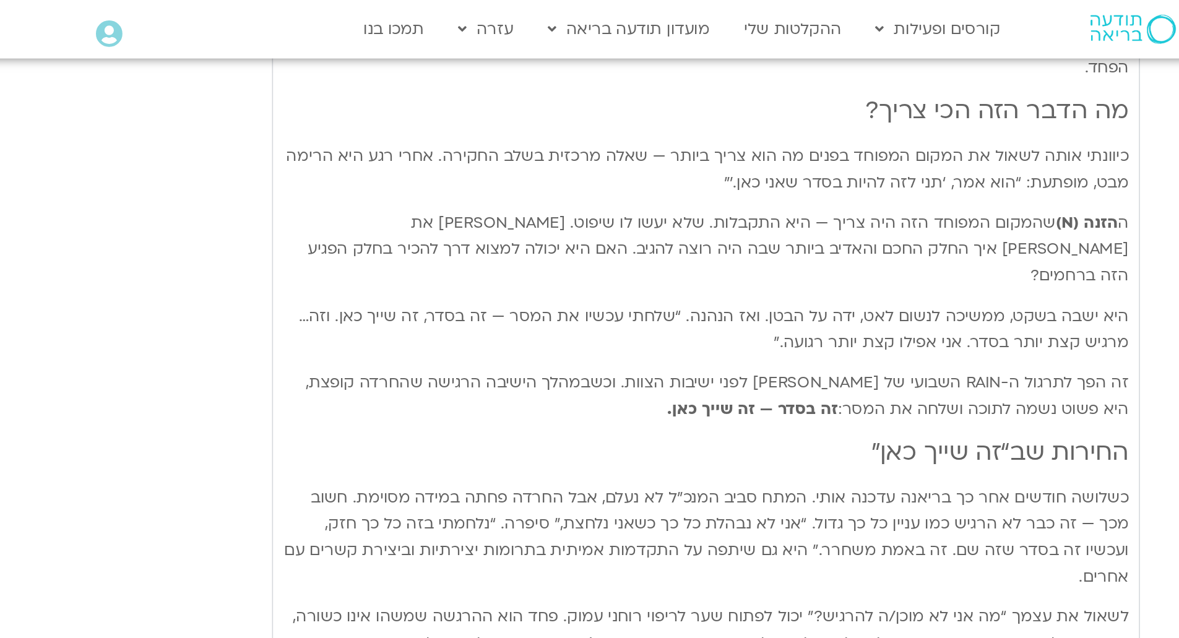
type input "851.4"
type input "1640.5"
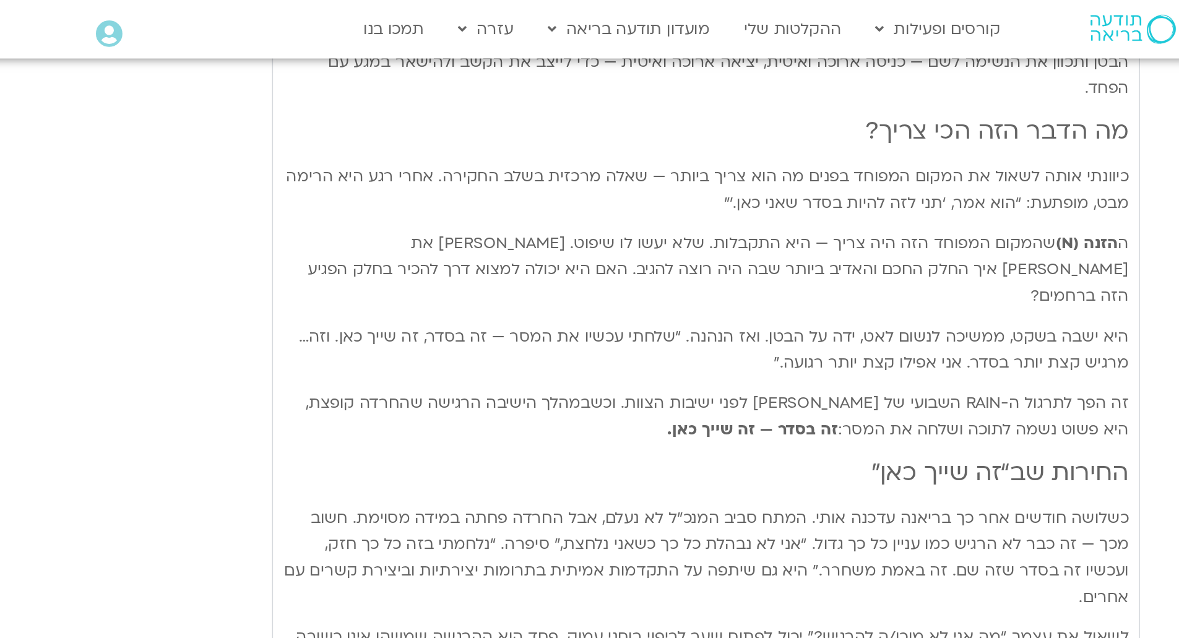
type input "851.4"
type input "1640.5"
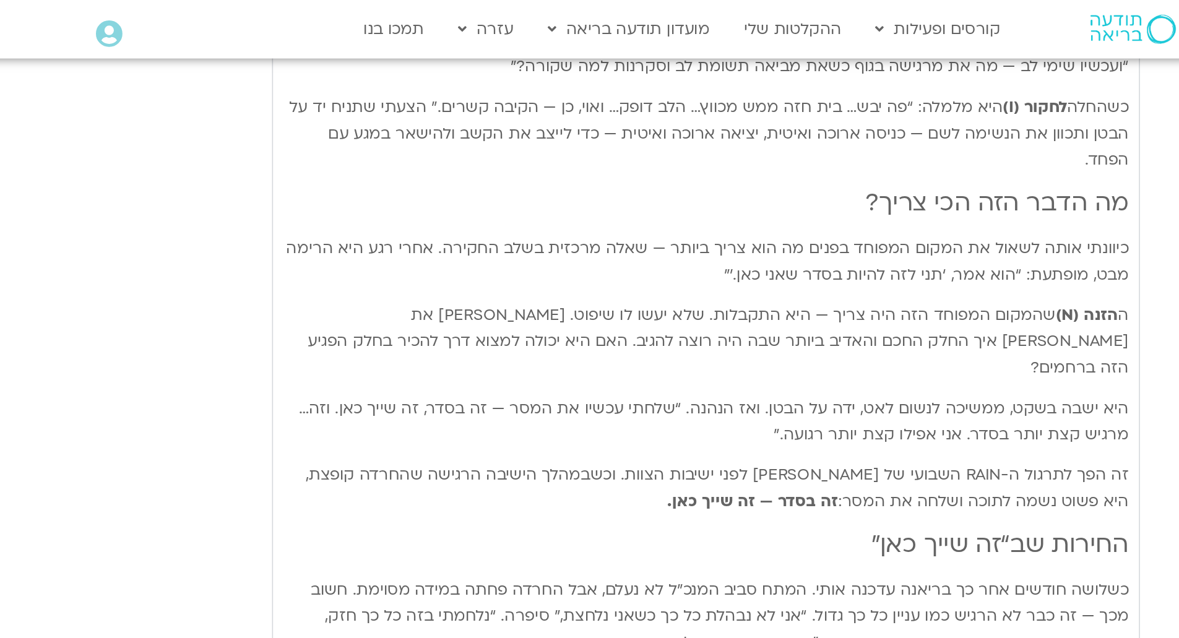
type input "851.4"
type input "1640.5"
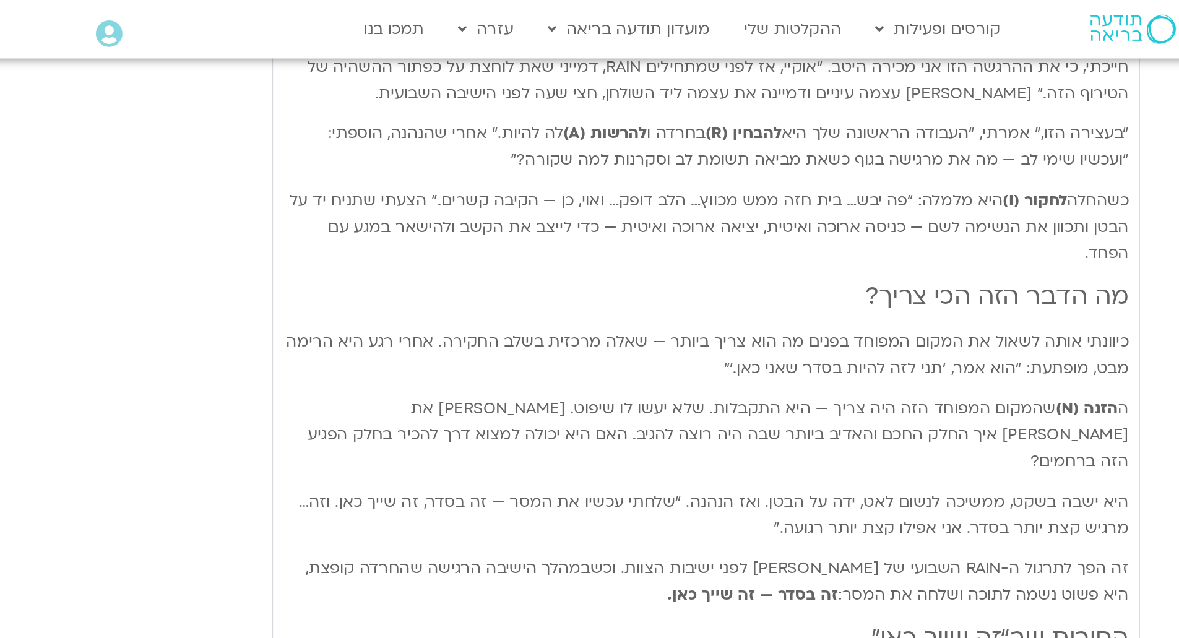
type input "851.4"
type input "1640.5"
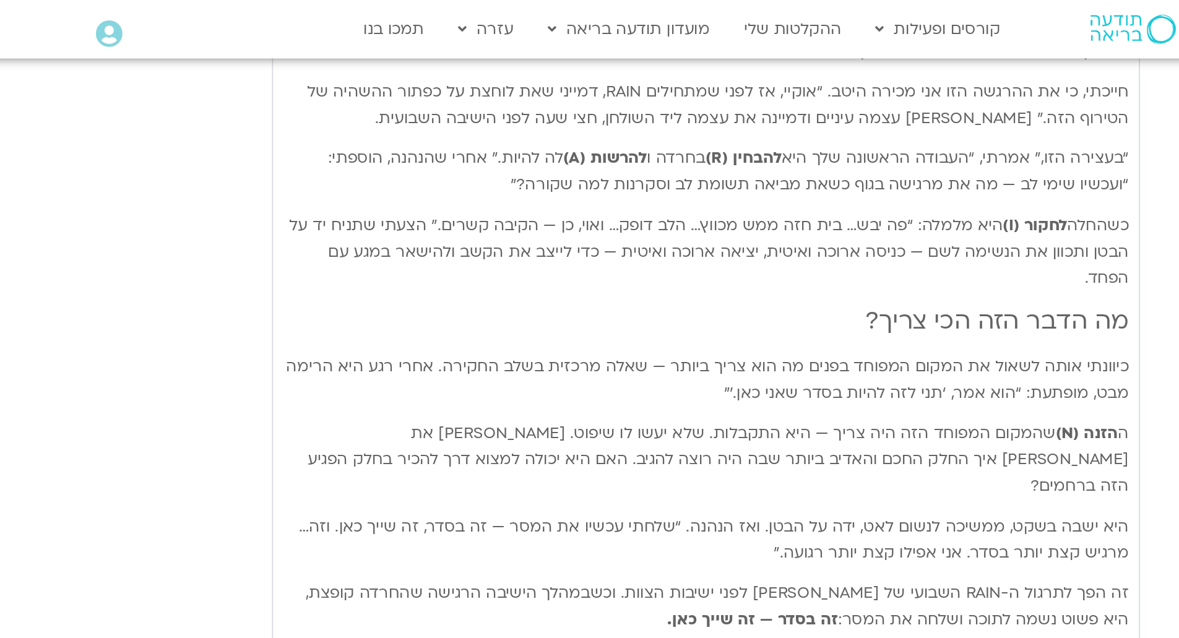
type input "851.4"
type input "1640.5"
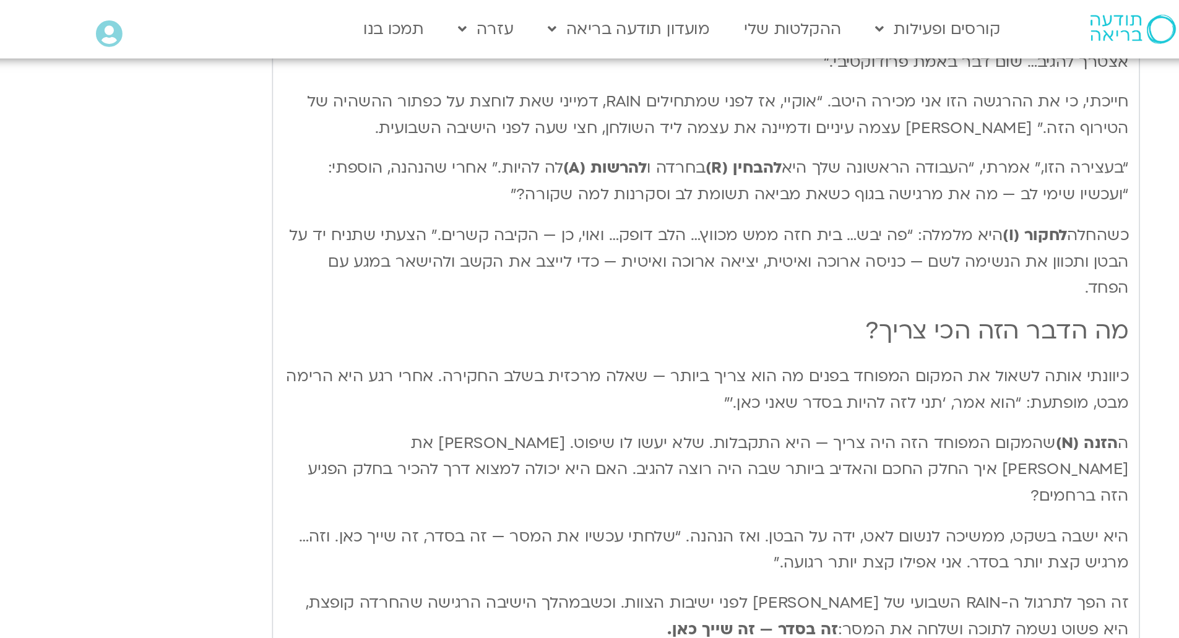
type input "851.4"
type input "1640.5"
type input "851.4"
type input "1640.5"
type input "851.4"
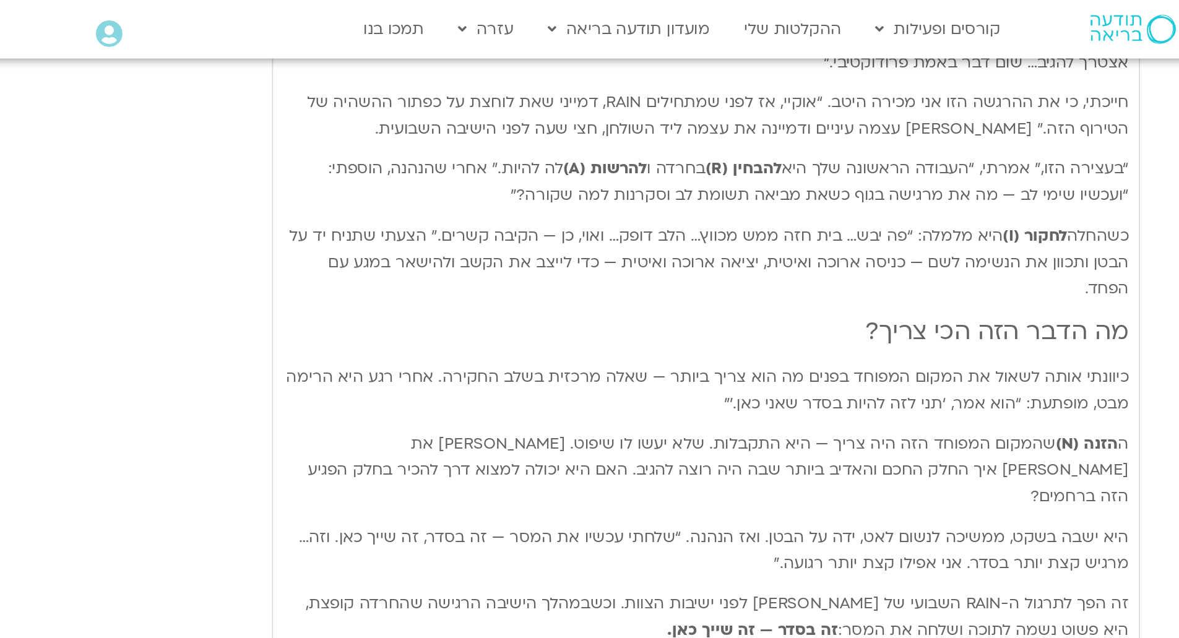
type input "1640.5"
type input "851.4"
type input "1640.5"
type input "851.4"
type input "1640.5"
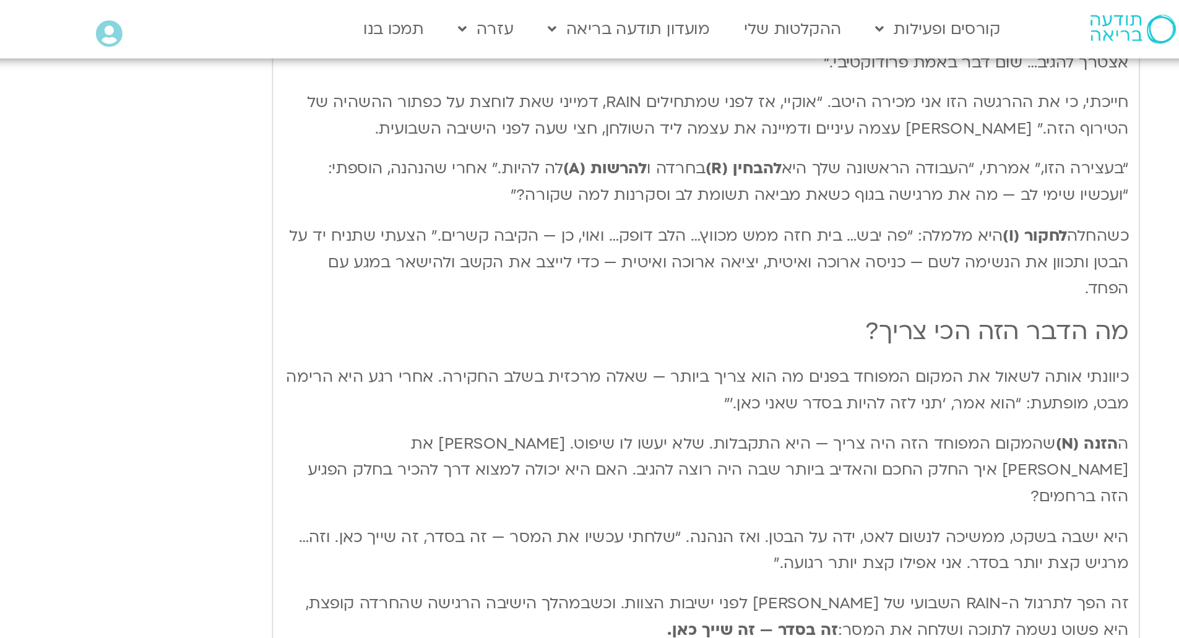
type input "851.4"
type input "1640.5"
type input "851.4"
type input "1640.5"
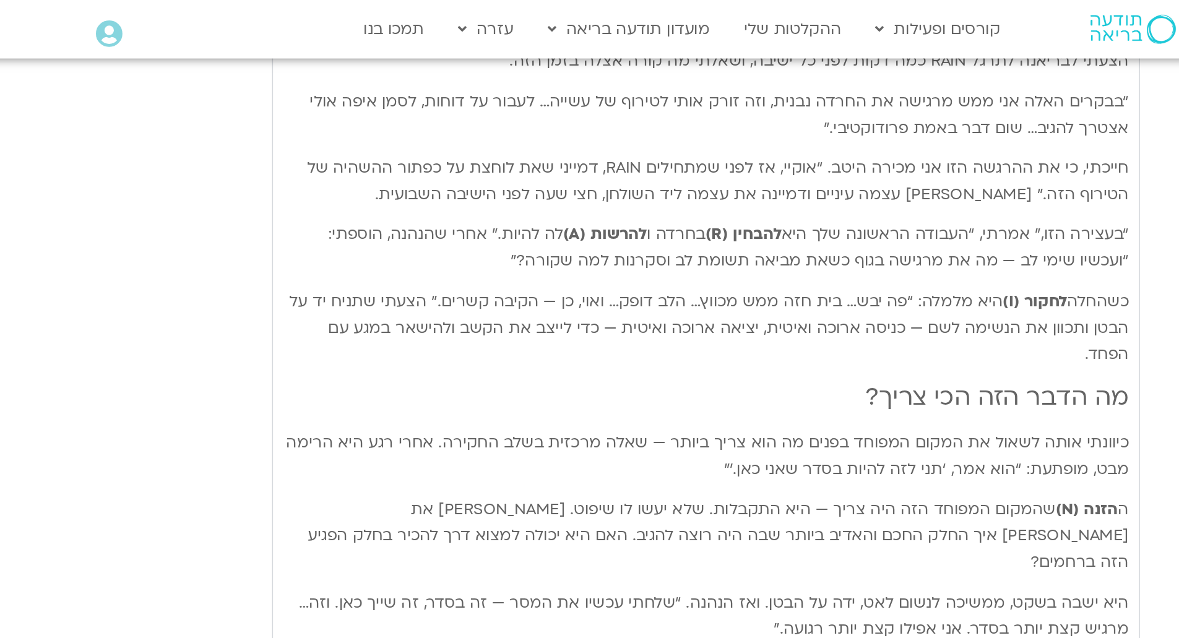
type input "851.4"
type input "1640.5"
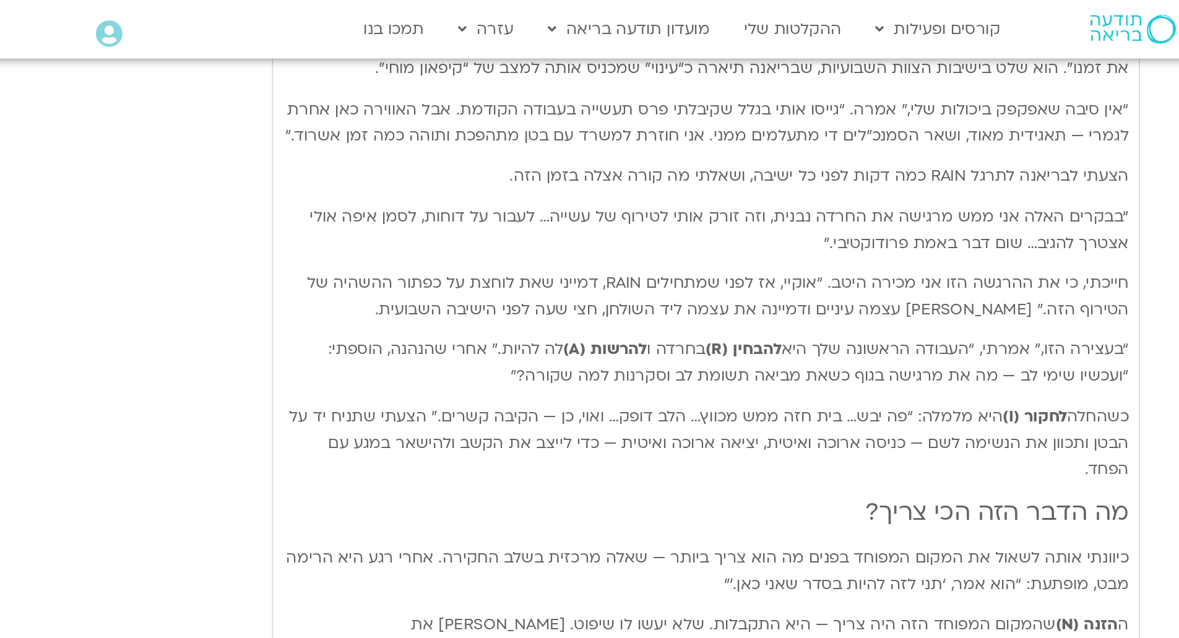
type input "851.4"
type input "1640.5"
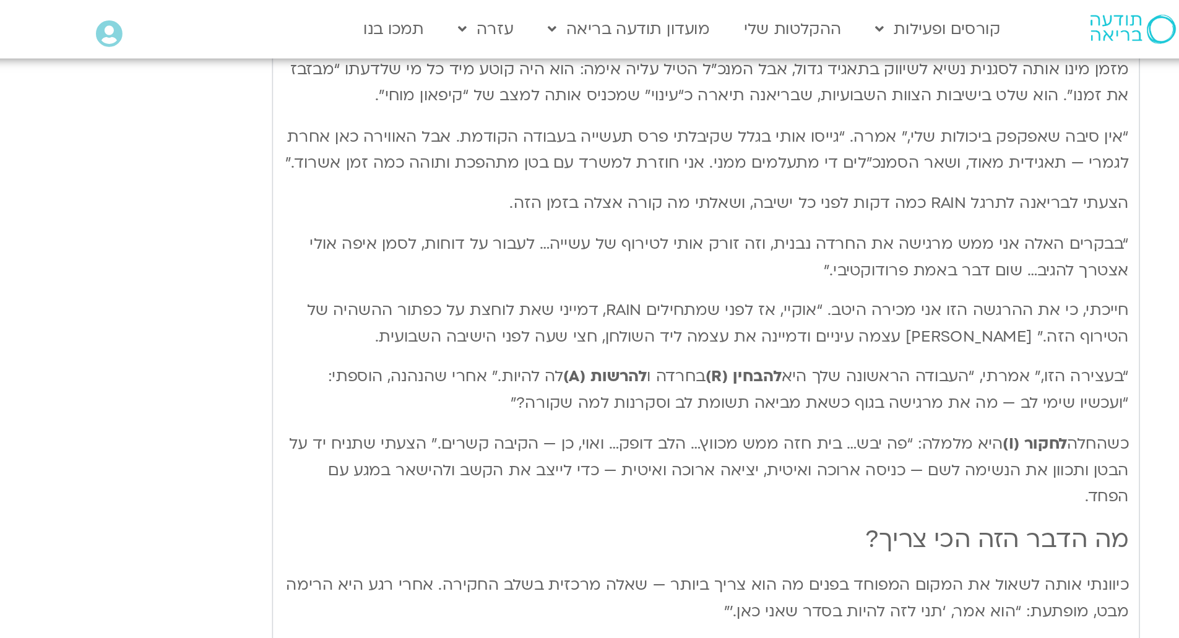
type input "851.4"
type input "1640.5"
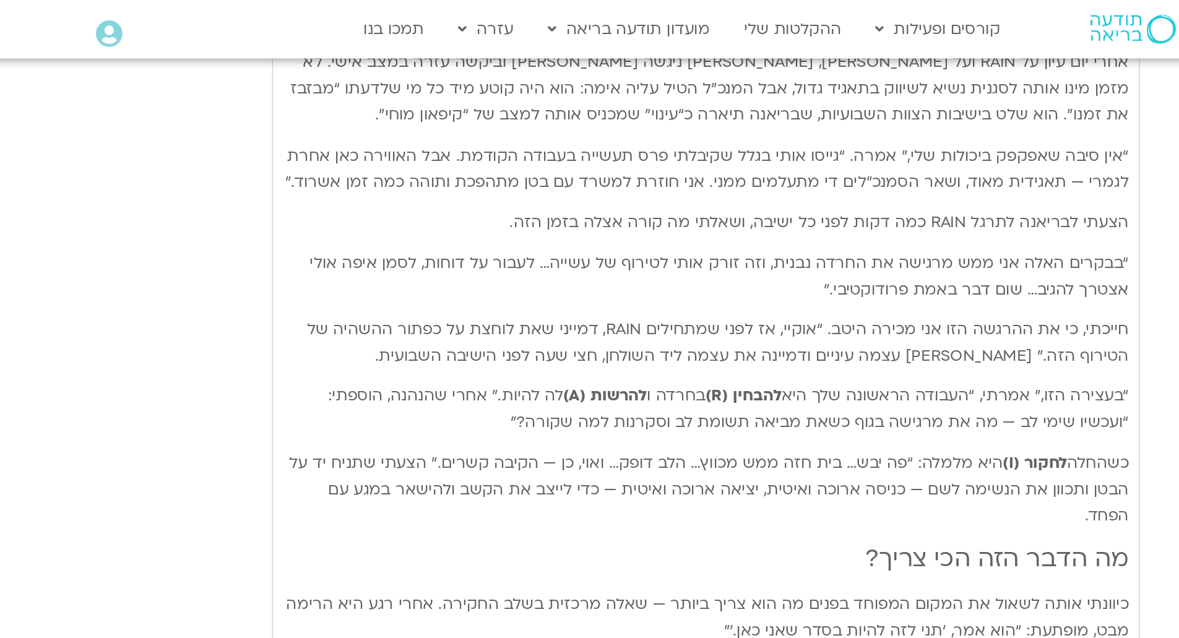
type input "851.4"
type input "1640.5"
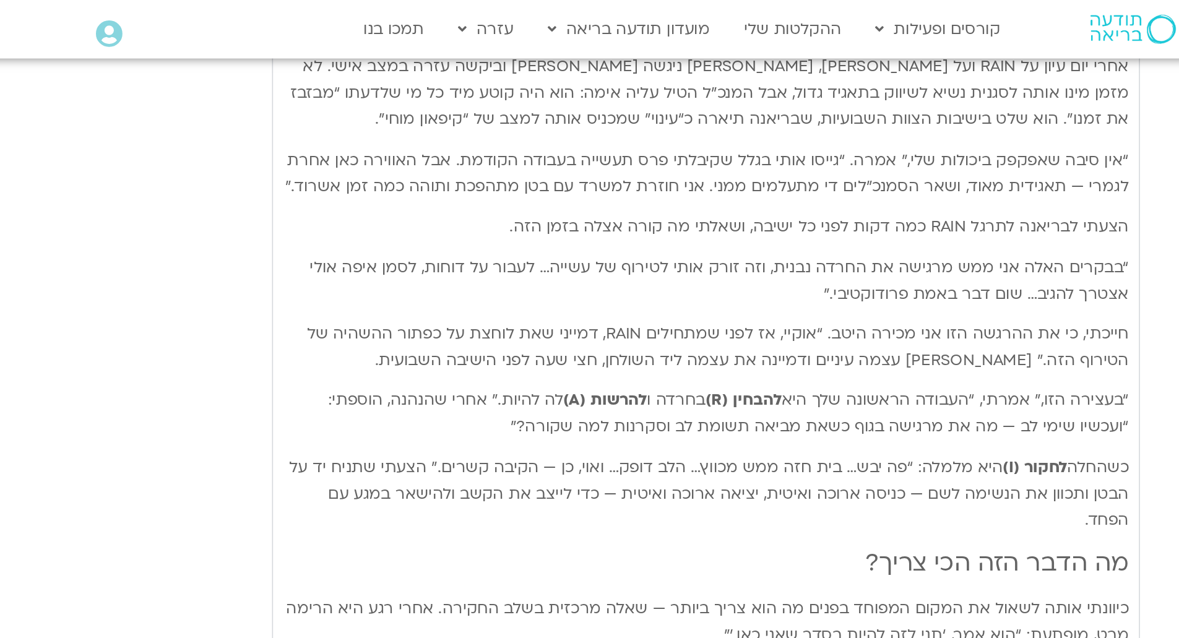
type input "851.4"
type input "1640.5"
type input "851.4"
type input "1640.5"
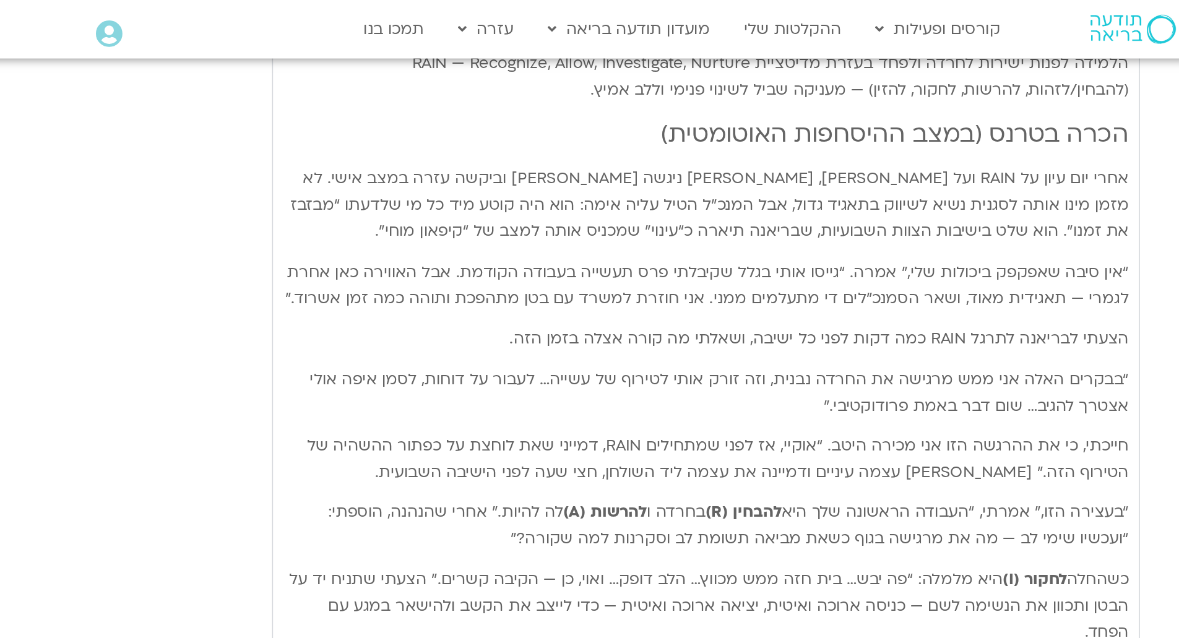
type input "851.4"
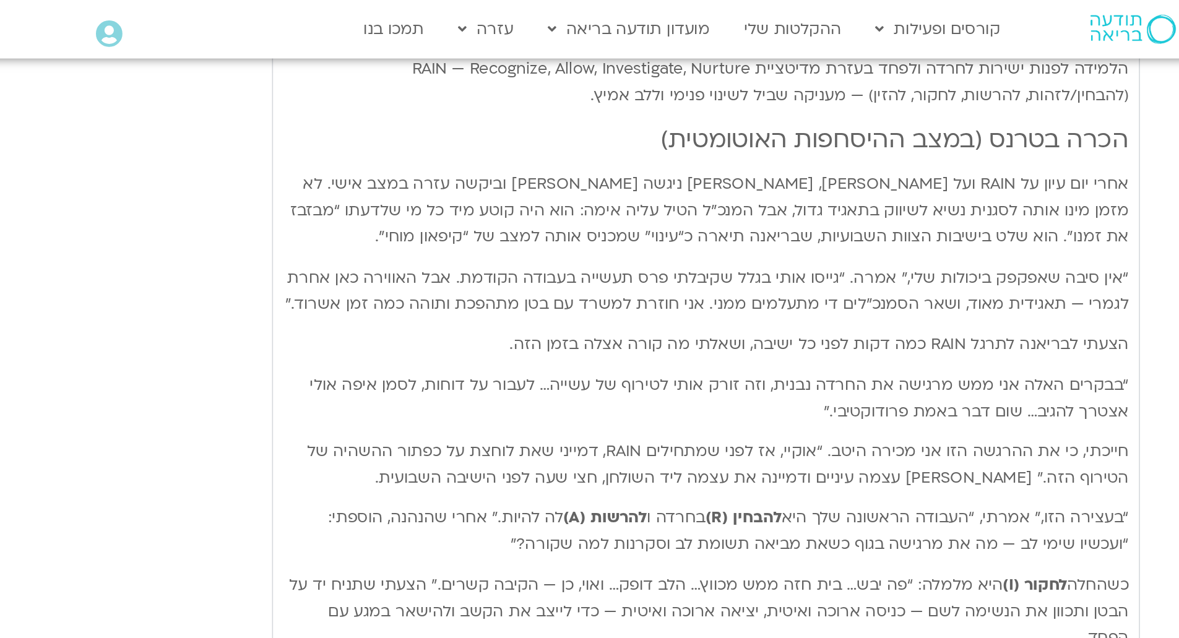
type input "1640.5"
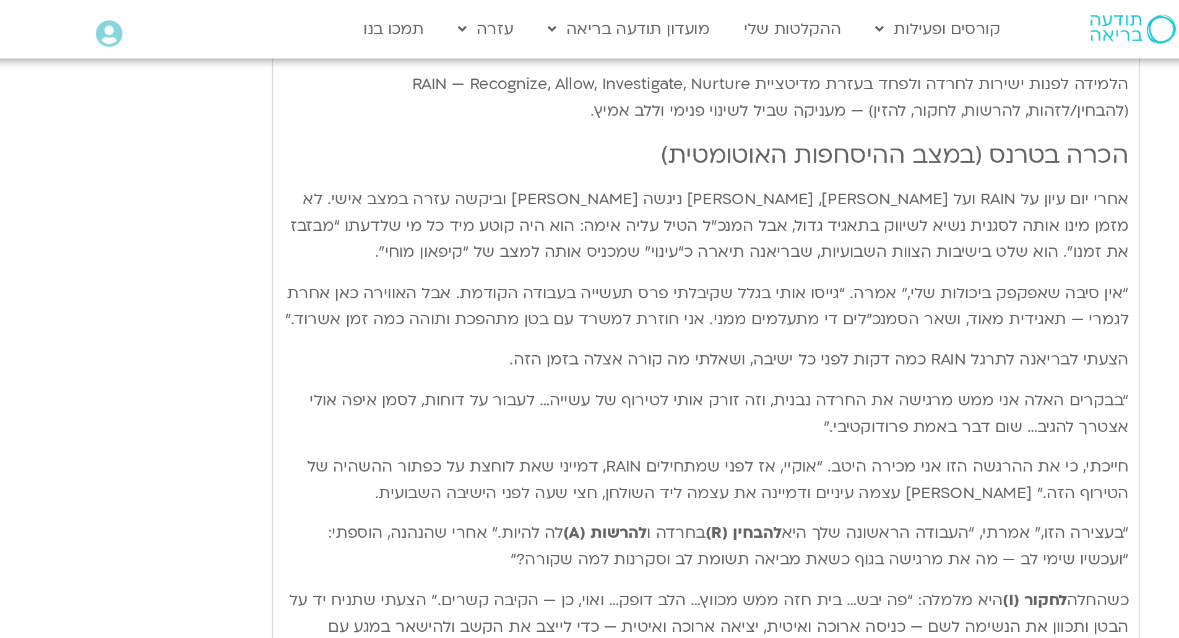
type input "851.4"
type input "1640.5"
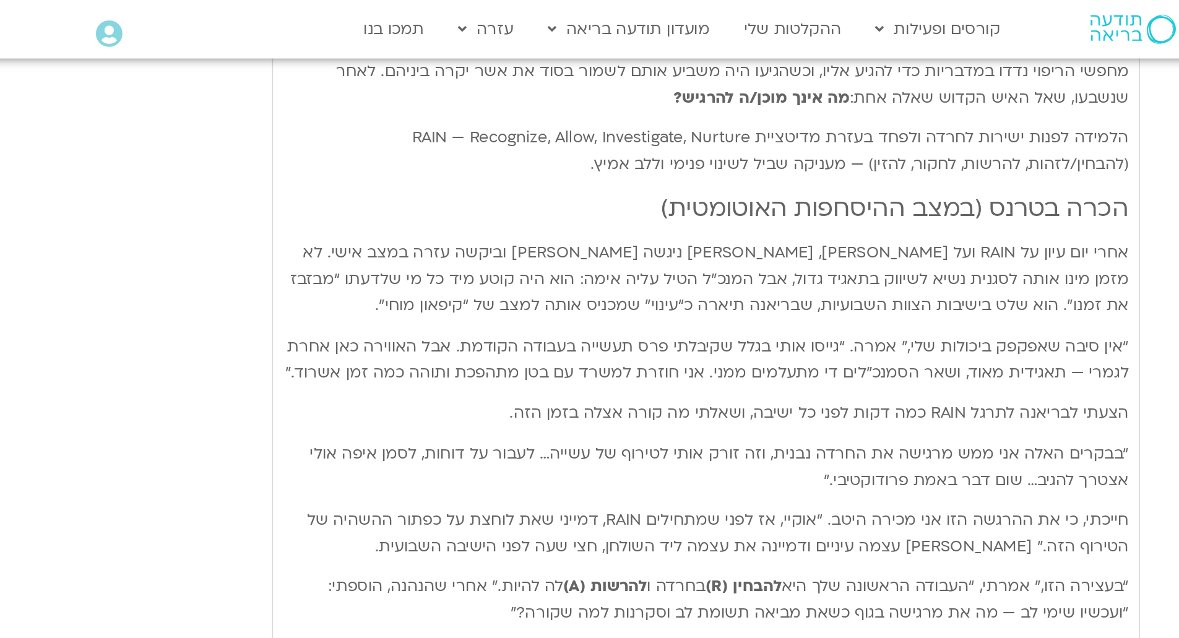
type input "851.4"
type input "1640.5"
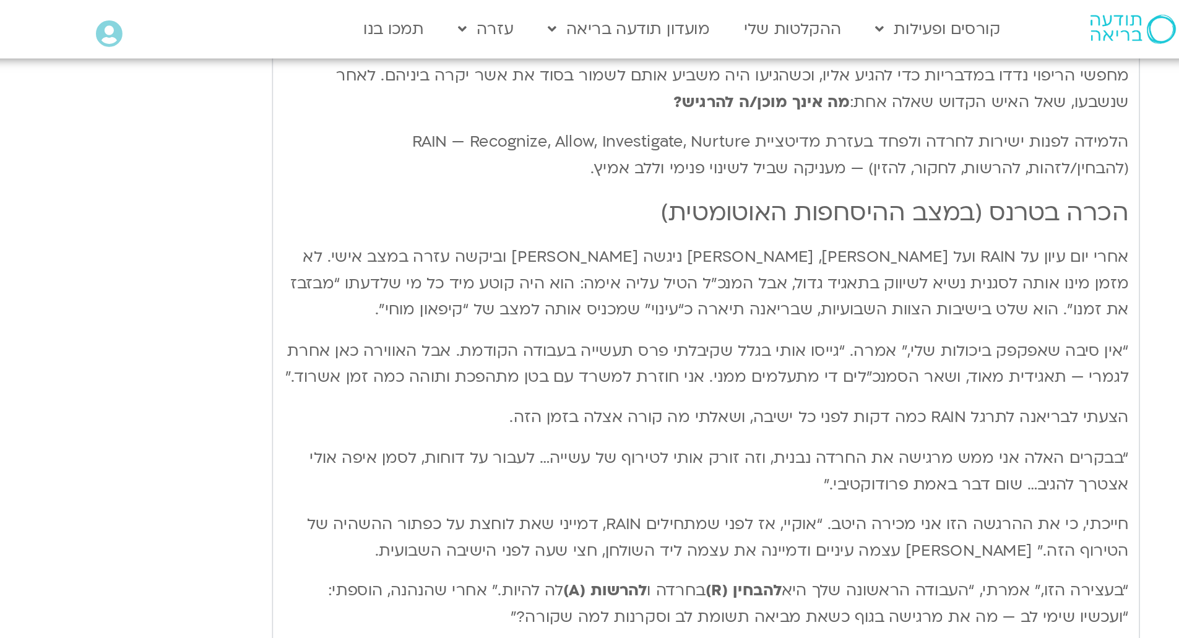
type input "851.4"
type input "1640.5"
type input "851.4"
type input "1640.5"
type input "851.4"
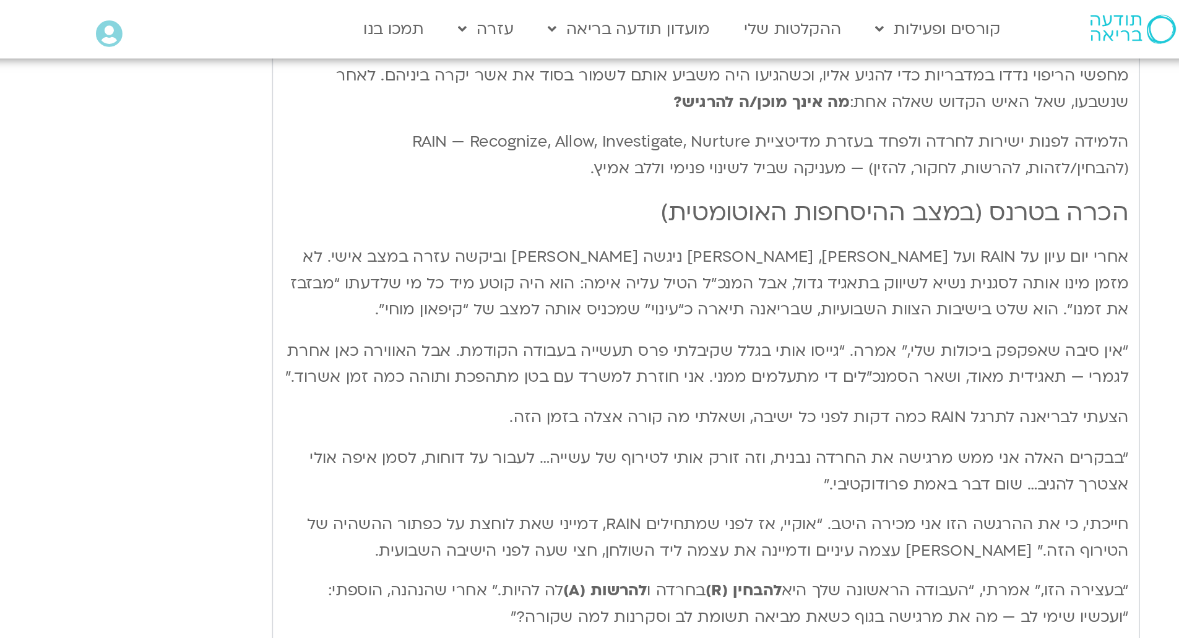
type input "1640.5"
type input "851.4"
type input "1640.5"
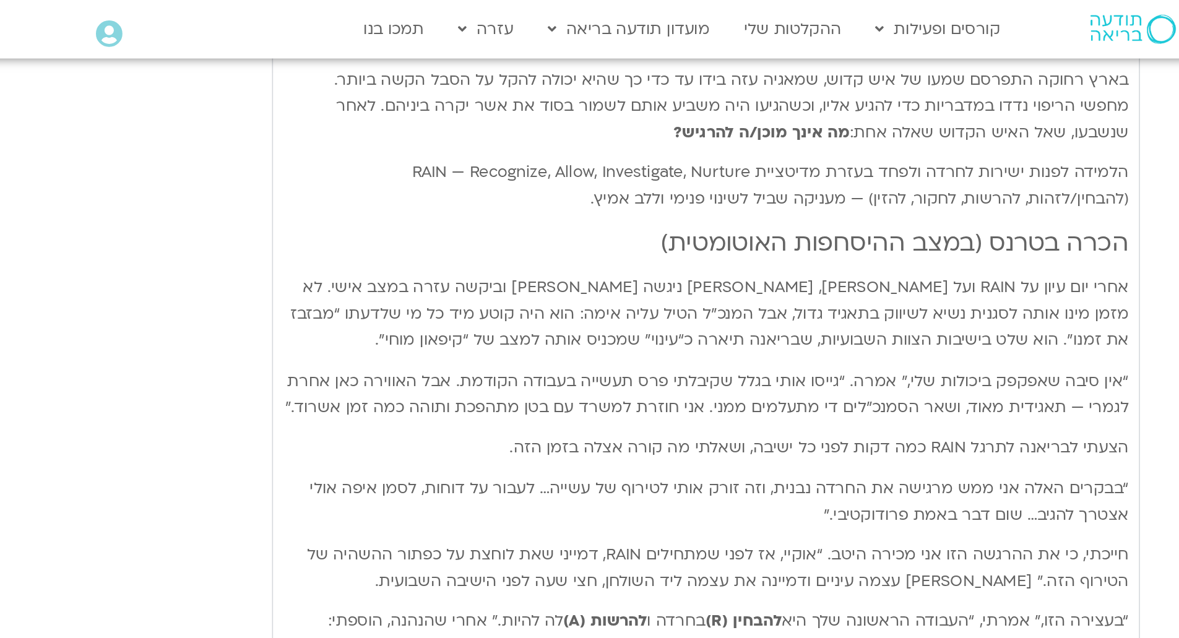
type input "851.4"
type input "1640.5"
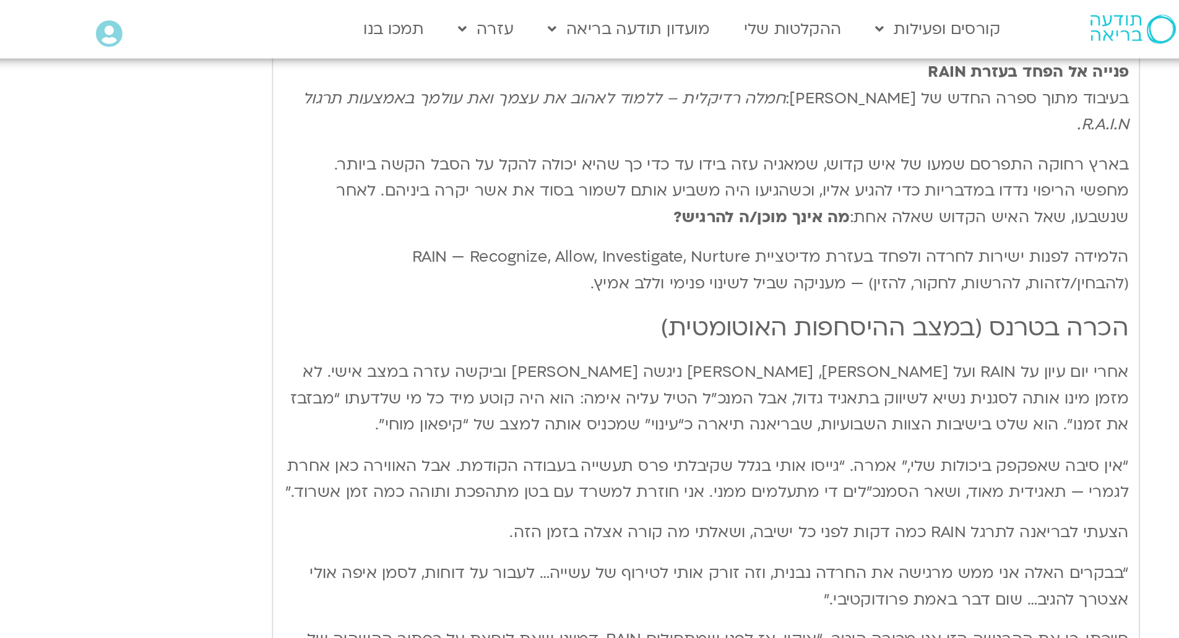
type input "851.4"
type input "1640.5"
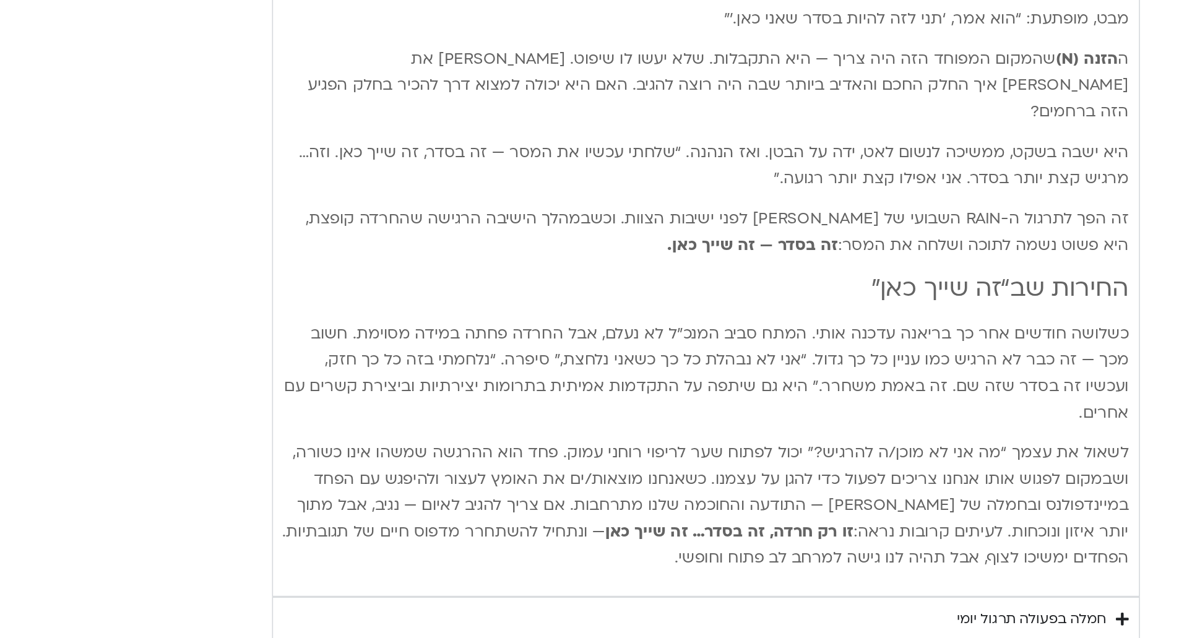
scroll to position [2204, 0]
click at [897, 620] on icon "Accordion. Open links with Enter or Space, close with Escape, and navigate with…" at bounding box center [900, 624] width 8 height 9
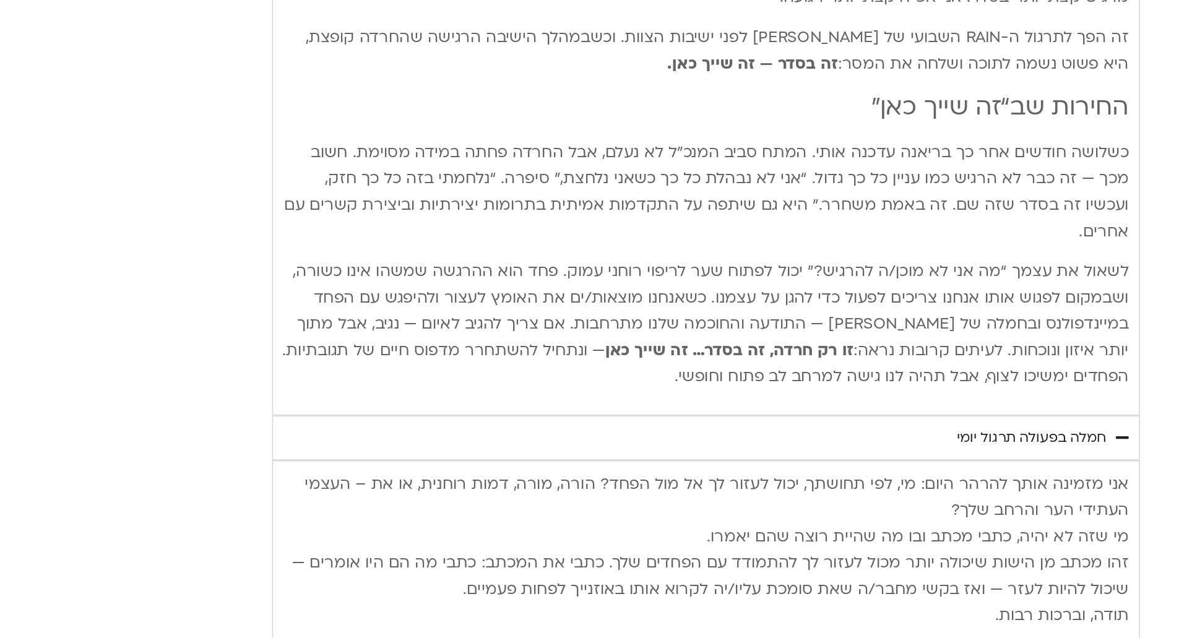
click at [897, 557] on p "אני מזמינה אותך להרהר היום: מי, לפי תחושתך, יכול לעזור לך אל [PERSON_NAME] הפחד…" at bounding box center [635, 581] width 537 height 100
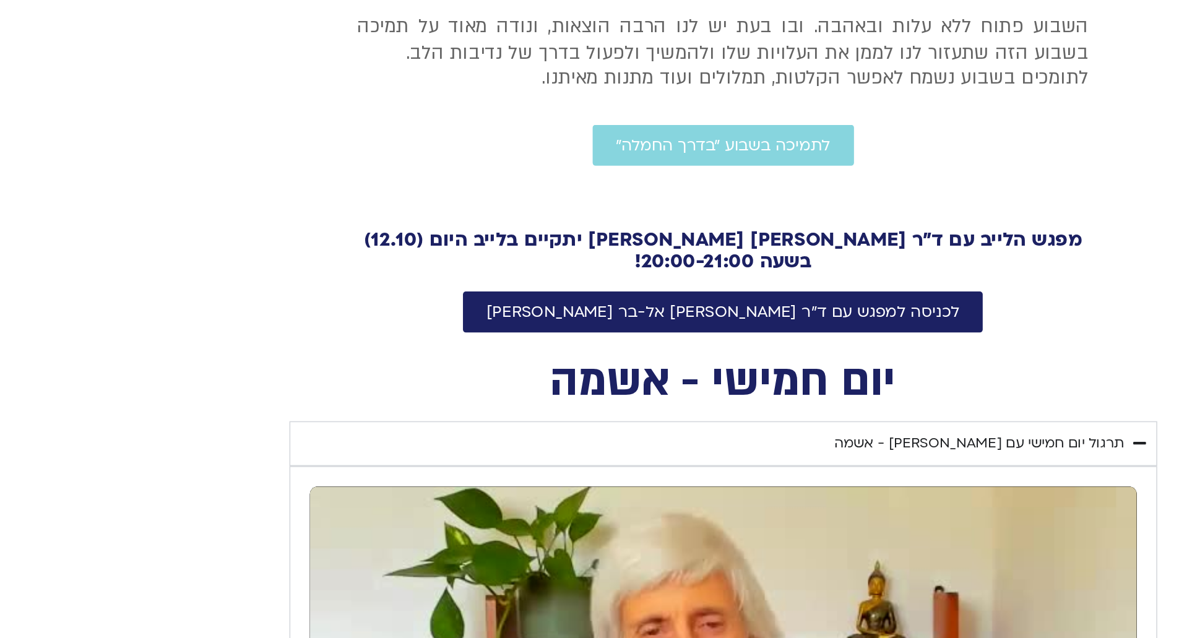
scroll to position [169, 0]
